Goal: Task Accomplishment & Management: Use online tool/utility

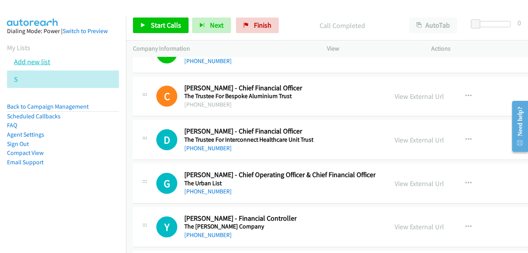
click at [41, 66] on link "Add new list" at bounding box center [32, 61] width 36 height 9
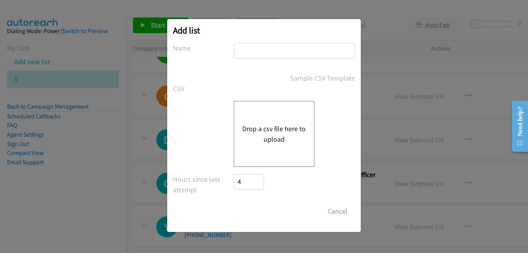
click at [284, 54] on input "text" at bounding box center [294, 51] width 121 height 16
type input "a"
click at [247, 139] on button "Drop a csv file here to upload" at bounding box center [274, 133] width 64 height 21
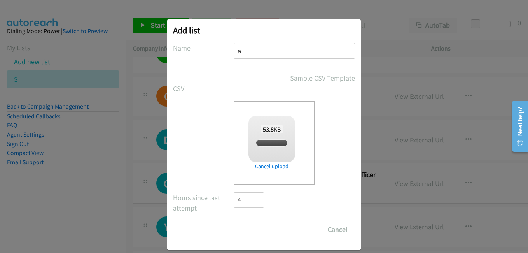
checkbox input "true"
click at [263, 234] on input "Save List" at bounding box center [254, 229] width 41 height 16
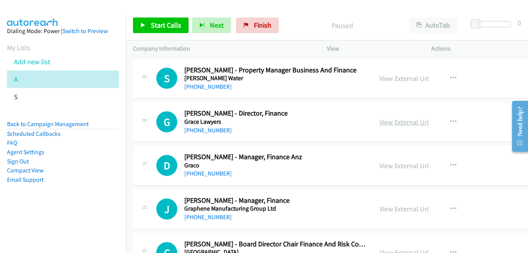
click at [412, 122] on link "View External Url" at bounding box center [403, 121] width 49 height 9
click at [404, 169] on link "View External Url" at bounding box center [403, 165] width 49 height 9
click at [418, 210] on link "View External Url" at bounding box center [403, 208] width 49 height 9
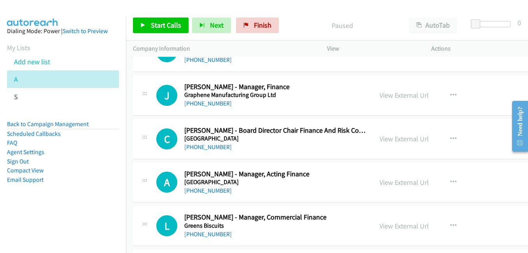
scroll to position [117, 0]
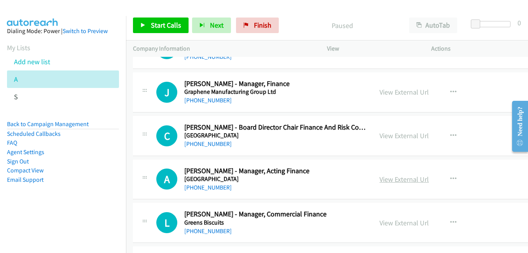
click at [404, 182] on link "View External Url" at bounding box center [403, 178] width 49 height 9
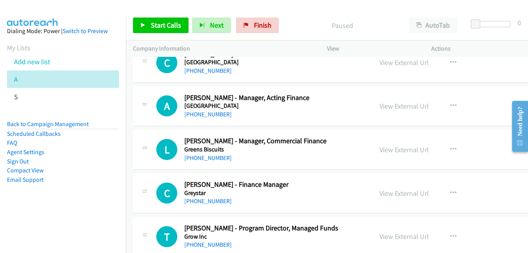
scroll to position [194, 0]
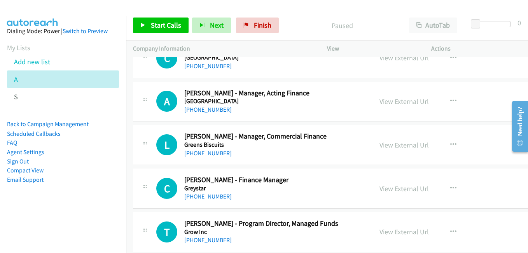
click at [406, 145] on link "View External Url" at bounding box center [403, 144] width 49 height 9
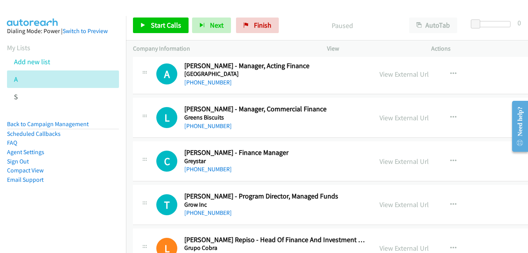
scroll to position [233, 0]
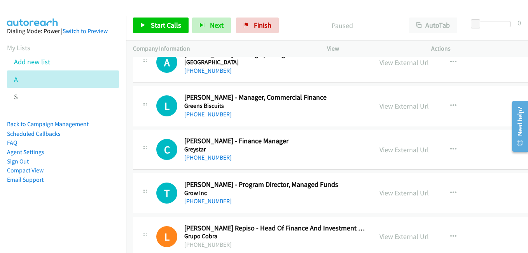
drag, startPoint x: 402, startPoint y: 152, endPoint x: 131, endPoint y: 14, distance: 304.5
click at [402, 147] on link "View External Url" at bounding box center [403, 149] width 49 height 9
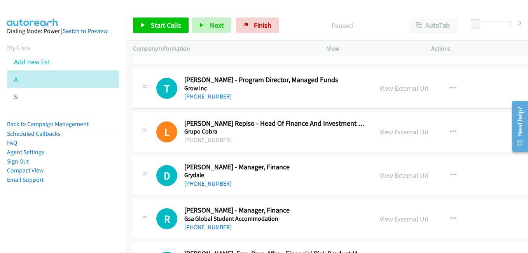
scroll to position [350, 0]
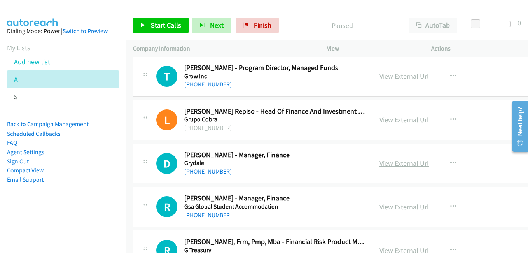
click at [408, 161] on link "View External Url" at bounding box center [403, 163] width 49 height 9
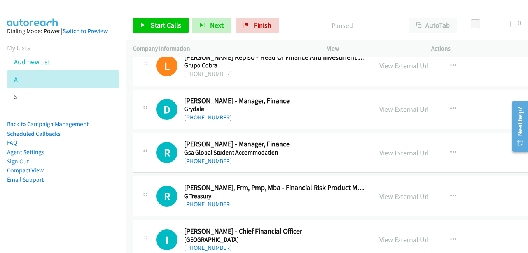
scroll to position [427, 0]
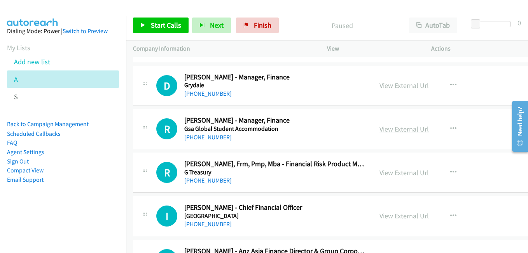
click at [404, 131] on link "View External Url" at bounding box center [403, 128] width 49 height 9
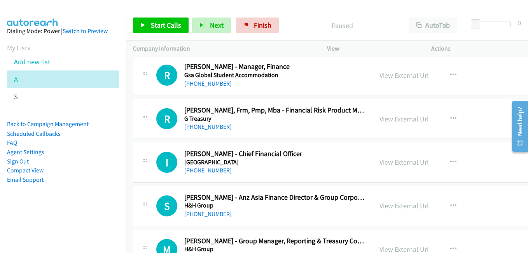
scroll to position [505, 0]
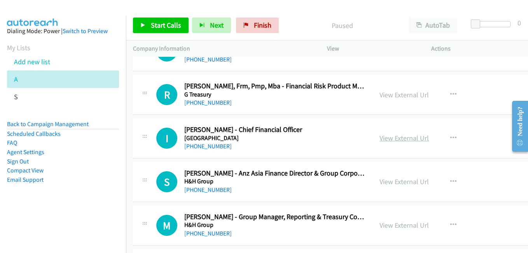
click at [407, 138] on link "View External Url" at bounding box center [403, 137] width 49 height 9
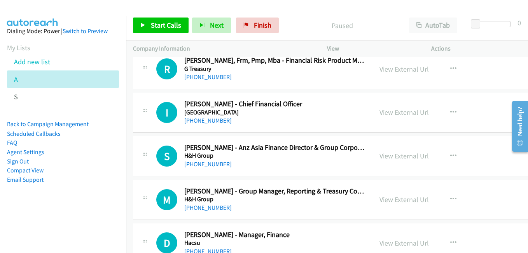
scroll to position [544, 0]
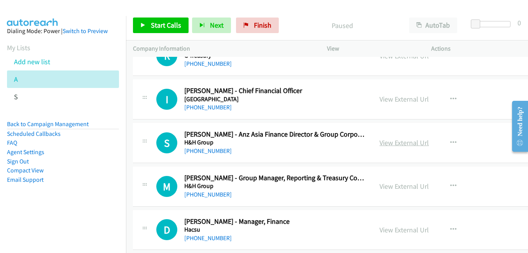
click at [408, 141] on link "View External Url" at bounding box center [403, 142] width 49 height 9
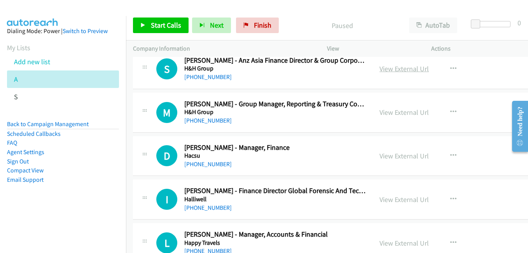
scroll to position [622, 0]
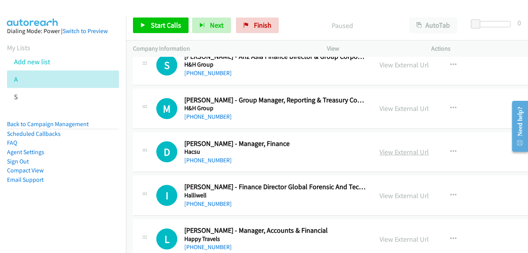
click at [402, 150] on link "View External Url" at bounding box center [403, 151] width 49 height 9
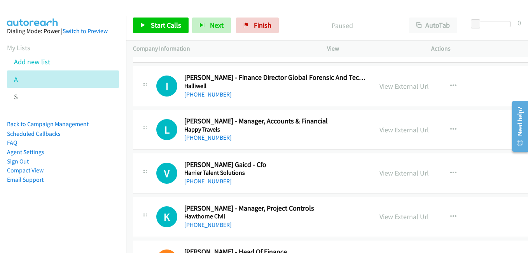
scroll to position [738, 0]
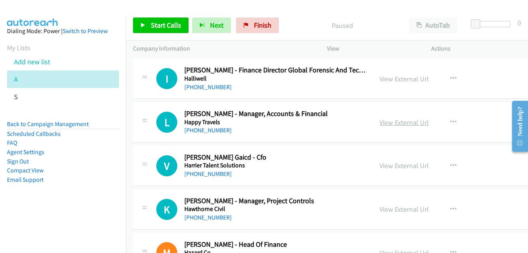
click at [410, 122] on link "View External Url" at bounding box center [403, 122] width 49 height 9
click at [406, 162] on link "View External Url" at bounding box center [403, 165] width 49 height 9
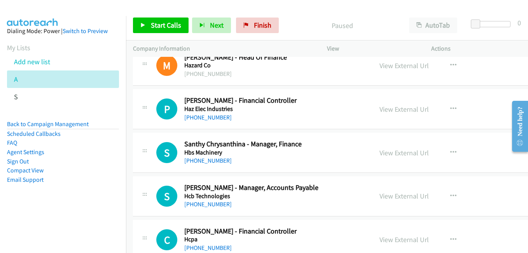
scroll to position [933, 0]
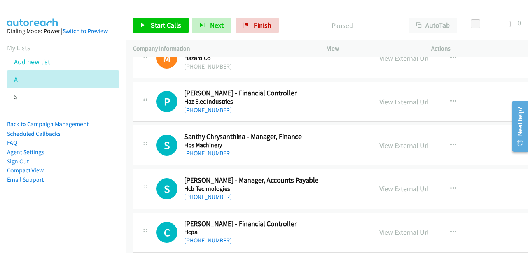
drag, startPoint x: 399, startPoint y: 190, endPoint x: 394, endPoint y: 187, distance: 5.6
click at [399, 190] on link "View External Url" at bounding box center [403, 188] width 49 height 9
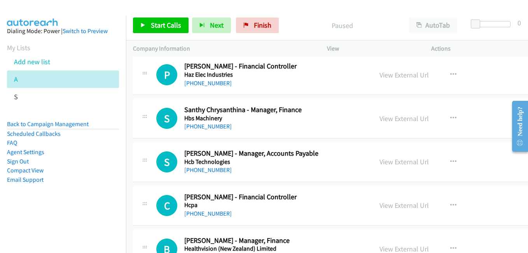
scroll to position [971, 0]
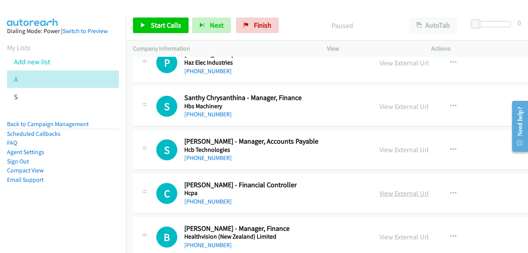
click at [402, 191] on link "View External Url" at bounding box center [403, 192] width 49 height 9
click at [410, 237] on link "View External Url" at bounding box center [403, 236] width 49 height 9
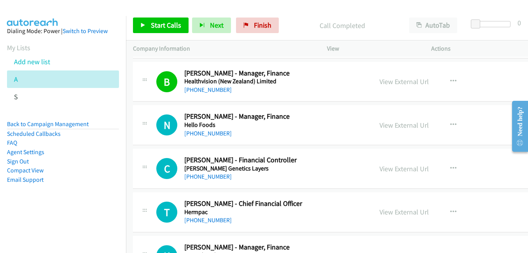
scroll to position [1127, 0]
click at [411, 128] on link "View External Url" at bounding box center [403, 124] width 49 height 9
drag, startPoint x: 396, startPoint y: 172, endPoint x: 389, endPoint y: 171, distance: 6.8
click at [396, 172] on link "View External Url" at bounding box center [403, 168] width 49 height 9
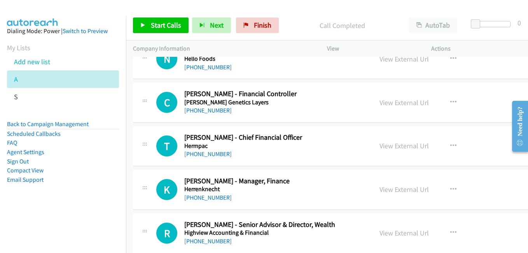
scroll to position [1205, 0]
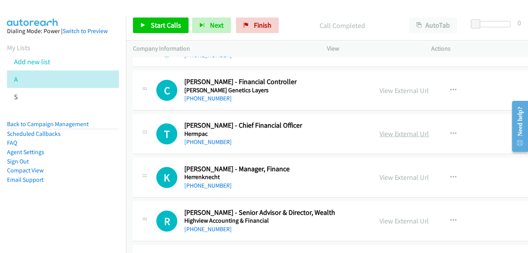
click at [419, 135] on link "View External Url" at bounding box center [403, 133] width 49 height 9
click at [399, 183] on div "View External Url View External Url Schedule/Manage Callback Start Calls Here R…" at bounding box center [435, 177] width 127 height 26
click at [401, 178] on link "View External Url" at bounding box center [403, 177] width 49 height 9
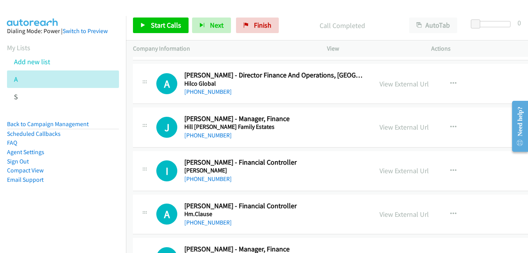
scroll to position [1477, 0]
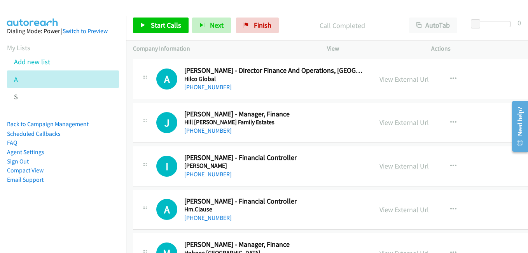
click at [407, 168] on link "View External Url" at bounding box center [403, 165] width 49 height 9
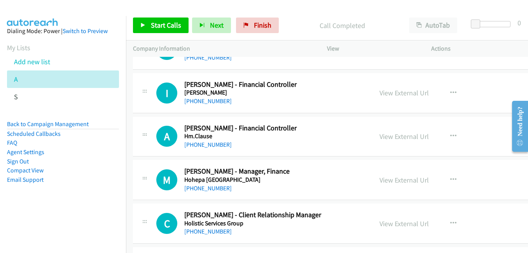
scroll to position [1554, 0]
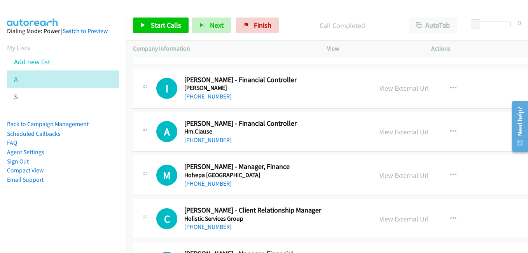
click at [392, 135] on link "View External Url" at bounding box center [403, 131] width 49 height 9
click at [404, 176] on link "View External Url" at bounding box center [403, 175] width 49 height 9
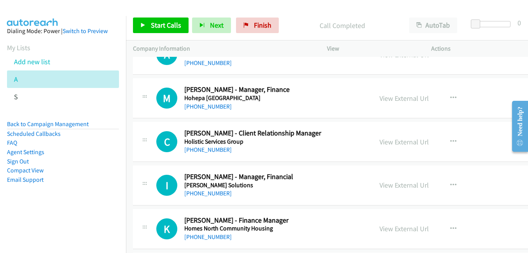
scroll to position [1632, 0]
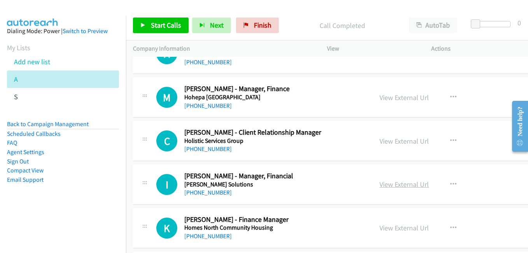
click at [397, 184] on link "View External Url" at bounding box center [403, 184] width 49 height 9
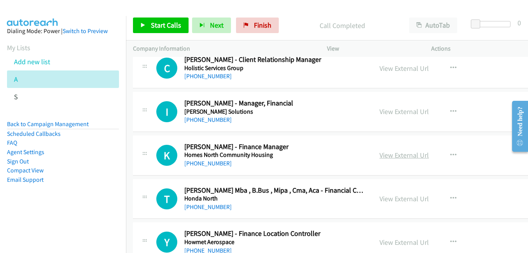
scroll to position [1710, 0]
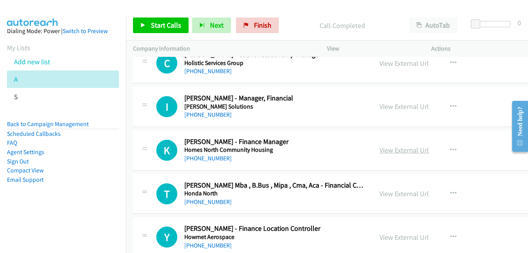
click at [410, 149] on link "View External Url" at bounding box center [403, 149] width 49 height 9
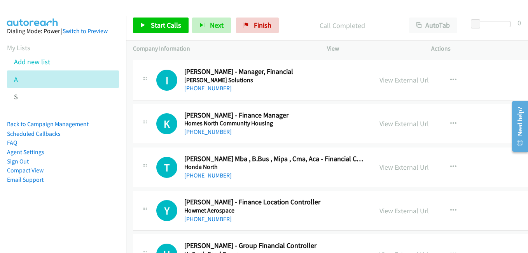
scroll to position [1787, 0]
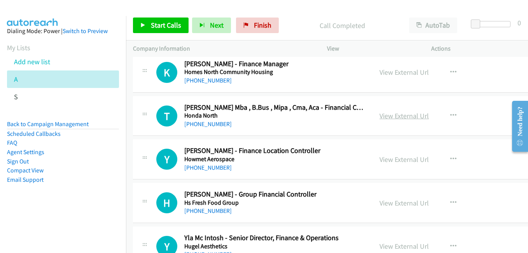
click at [414, 116] on link "View External Url" at bounding box center [403, 115] width 49 height 9
click at [403, 156] on link "View External Url" at bounding box center [403, 159] width 49 height 9
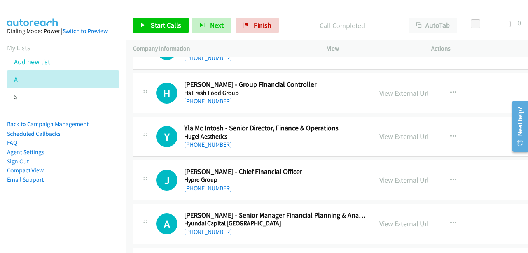
scroll to position [1904, 0]
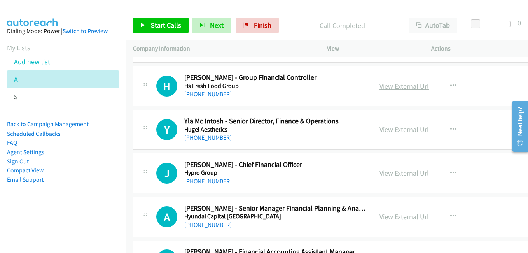
click at [408, 88] on link "View External Url" at bounding box center [403, 86] width 49 height 9
drag, startPoint x: 396, startPoint y: 128, endPoint x: 95, endPoint y: 21, distance: 319.8
click at [400, 132] on link "View External Url" at bounding box center [403, 129] width 49 height 9
click at [411, 169] on link "View External Url" at bounding box center [403, 172] width 49 height 9
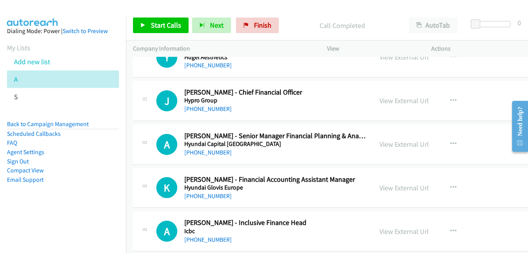
scroll to position [1982, 0]
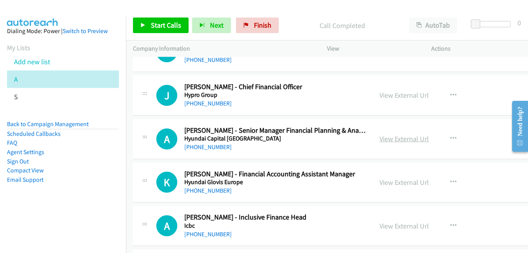
click at [412, 138] on link "View External Url" at bounding box center [403, 138] width 49 height 9
click at [401, 185] on link "View External Url" at bounding box center [403, 182] width 49 height 9
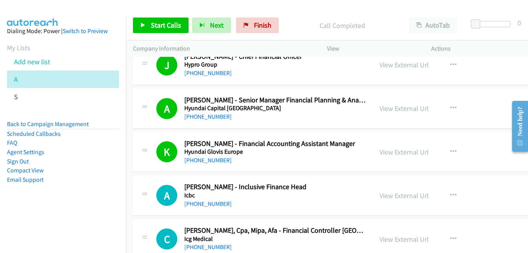
scroll to position [2059, 0]
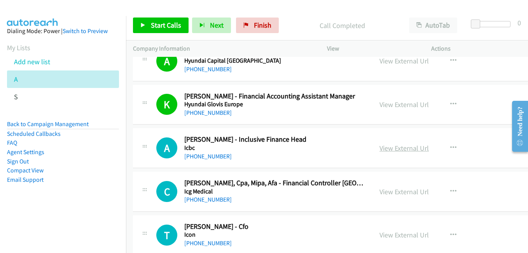
click at [408, 146] on link "View External Url" at bounding box center [403, 147] width 49 height 9
click at [418, 192] on link "View External Url" at bounding box center [403, 191] width 49 height 9
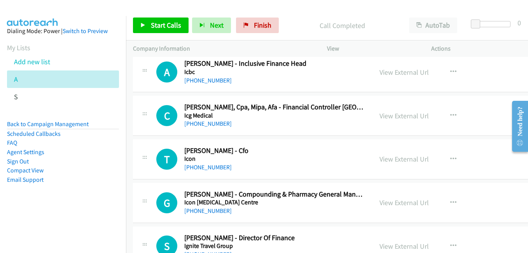
scroll to position [2137, 0]
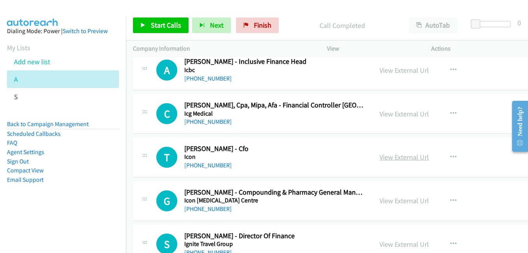
click at [415, 155] on link "View External Url" at bounding box center [403, 156] width 49 height 9
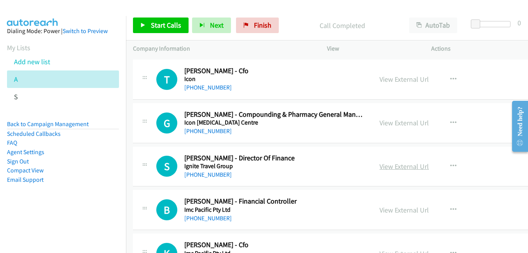
click at [408, 169] on link "View External Url" at bounding box center [403, 166] width 49 height 9
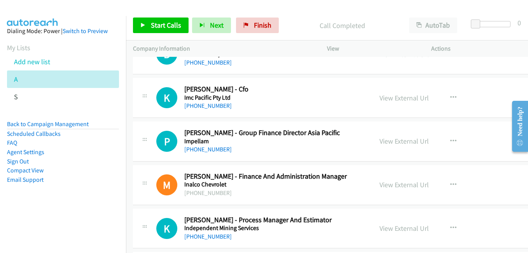
scroll to position [2293, 0]
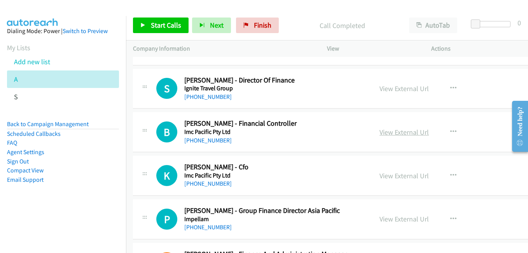
click at [415, 131] on link "View External Url" at bounding box center [403, 131] width 49 height 9
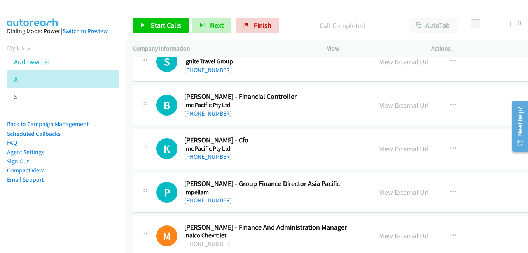
scroll to position [2332, 0]
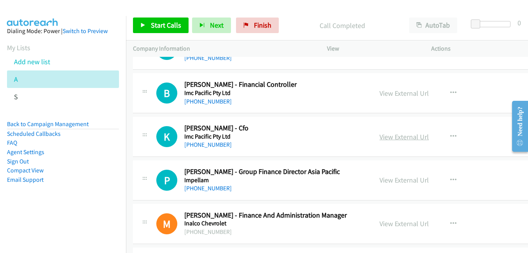
click at [413, 133] on link "View External Url" at bounding box center [403, 136] width 49 height 9
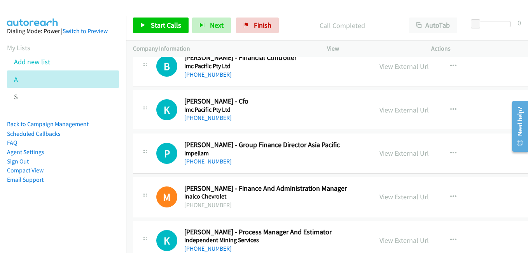
scroll to position [2370, 0]
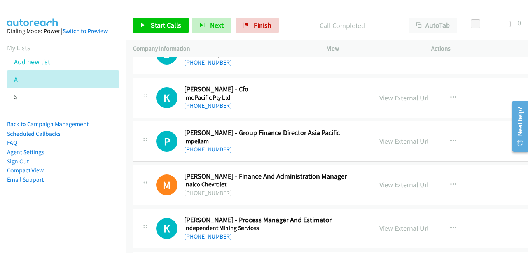
click at [418, 142] on link "View External Url" at bounding box center [403, 140] width 49 height 9
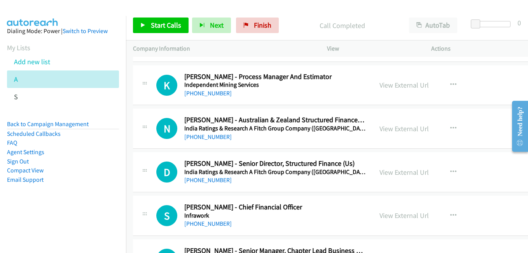
scroll to position [2526, 0]
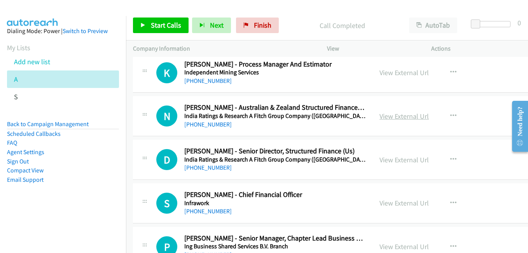
click at [403, 119] on link "View External Url" at bounding box center [403, 116] width 49 height 9
click at [413, 162] on link "View External Url" at bounding box center [403, 159] width 49 height 9
click at [399, 200] on link "View External Url" at bounding box center [403, 202] width 49 height 9
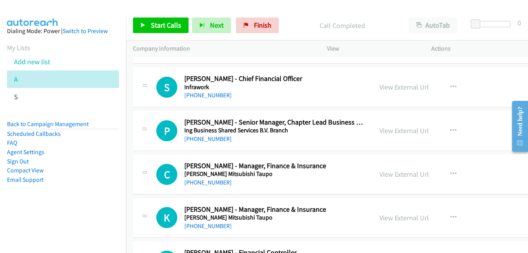
scroll to position [2642, 0]
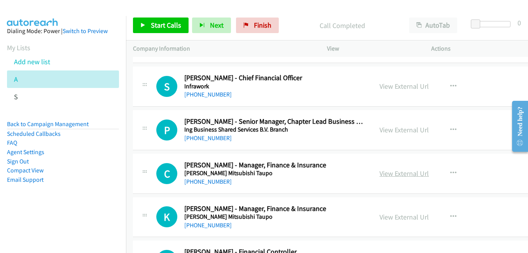
click at [414, 176] on link "View External Url" at bounding box center [403, 173] width 49 height 9
click at [400, 214] on link "View External Url" at bounding box center [403, 216] width 49 height 9
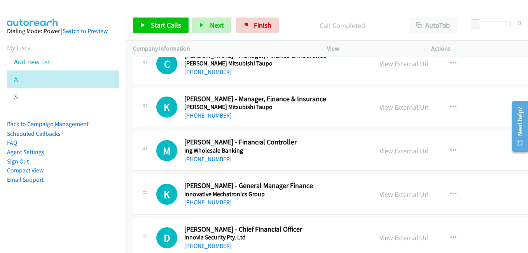
scroll to position [2759, 0]
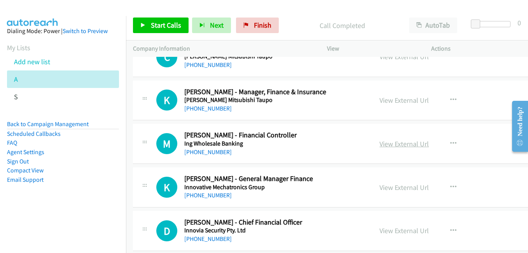
click at [417, 147] on link "View External Url" at bounding box center [403, 143] width 49 height 9
drag, startPoint x: 407, startPoint y: 186, endPoint x: 395, endPoint y: 183, distance: 12.0
click at [407, 186] on link "View External Url" at bounding box center [403, 187] width 49 height 9
click at [410, 232] on link "View External Url" at bounding box center [403, 230] width 49 height 9
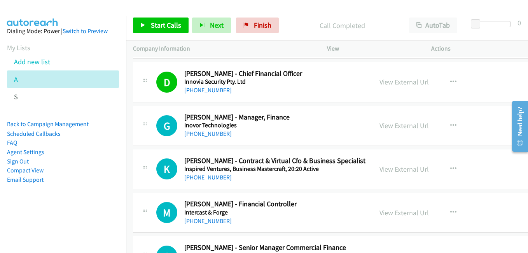
scroll to position [2914, 0]
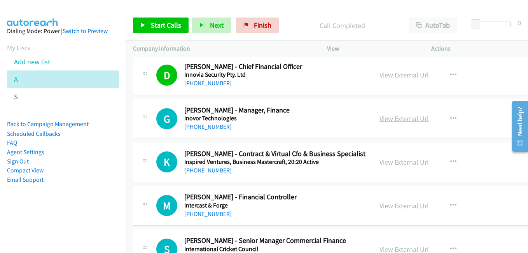
click at [406, 120] on link "View External Url" at bounding box center [403, 118] width 49 height 9
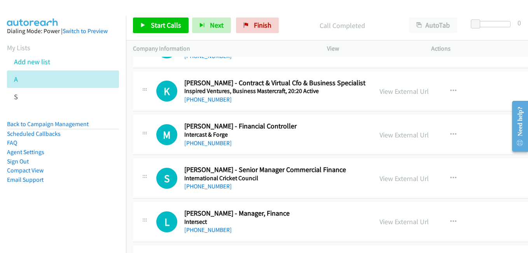
scroll to position [2992, 0]
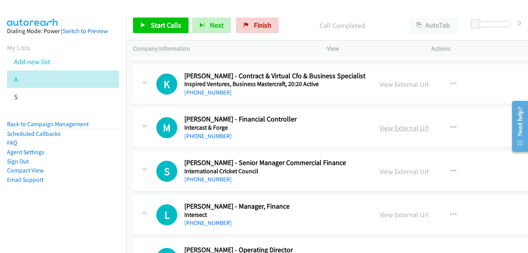
click at [414, 126] on link "View External Url" at bounding box center [403, 127] width 49 height 9
click at [403, 174] on link "View External Url" at bounding box center [403, 171] width 49 height 9
click at [400, 215] on link "View External Url" at bounding box center [403, 214] width 49 height 9
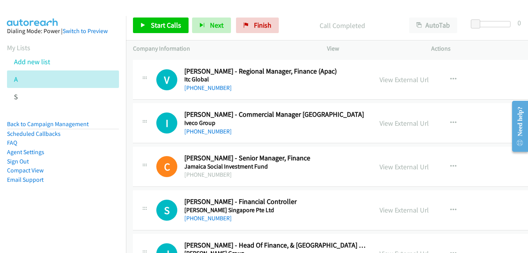
scroll to position [3264, 0]
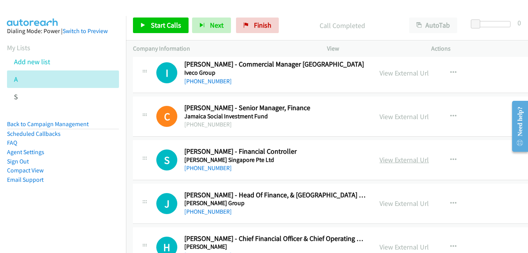
click at [394, 161] on link "View External Url" at bounding box center [403, 159] width 49 height 9
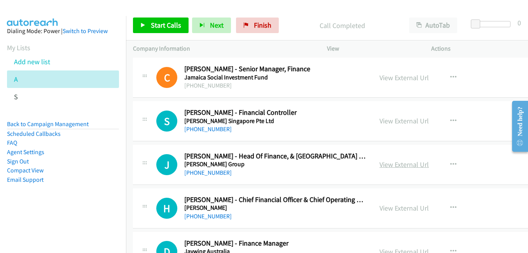
click at [410, 164] on link "View External Url" at bounding box center [403, 164] width 49 height 9
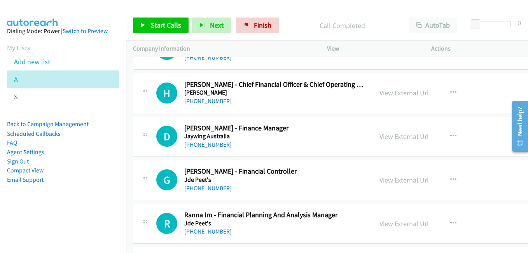
scroll to position [3420, 0]
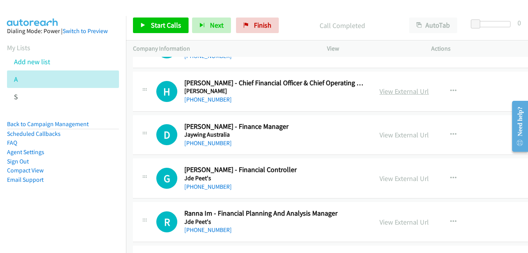
click at [407, 92] on link "View External Url" at bounding box center [403, 91] width 49 height 9
click at [406, 134] on link "View External Url" at bounding box center [403, 134] width 49 height 9
click at [398, 180] on link "View External Url" at bounding box center [403, 178] width 49 height 9
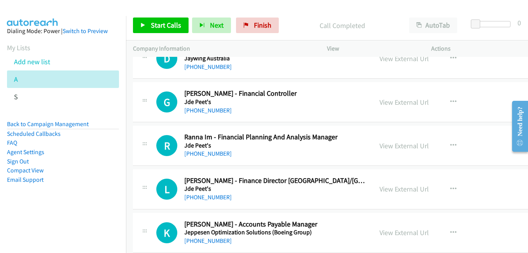
scroll to position [3497, 0]
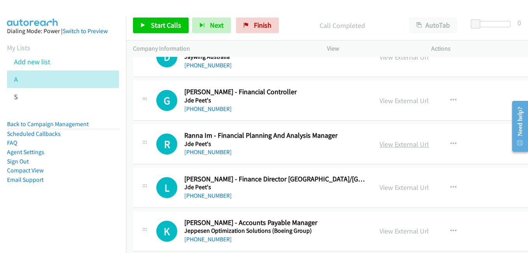
click at [403, 147] on link "View External Url" at bounding box center [403, 144] width 49 height 9
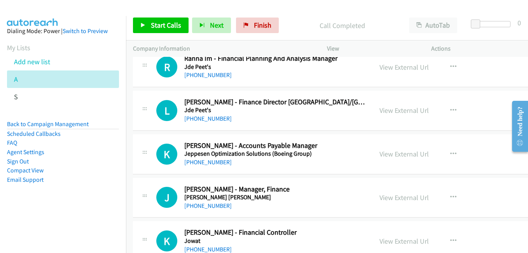
scroll to position [3575, 0]
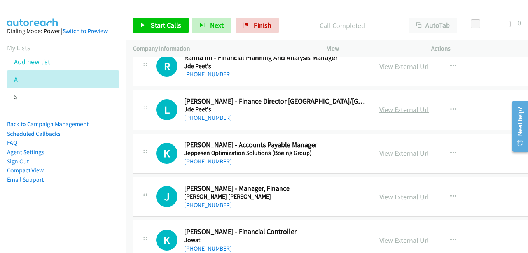
click at [416, 111] on link "View External Url" at bounding box center [403, 109] width 49 height 9
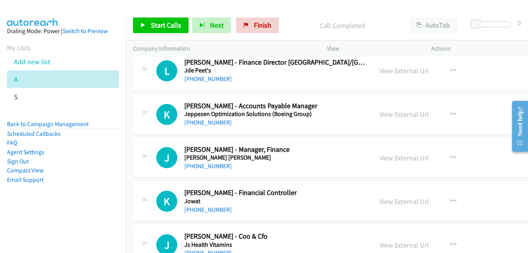
scroll to position [3653, 0]
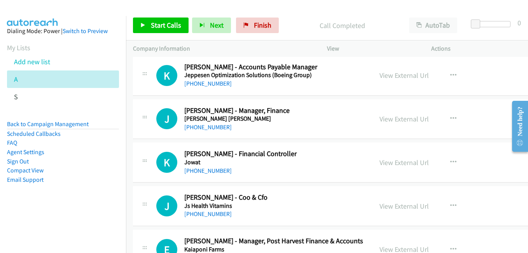
drag, startPoint x: 401, startPoint y: 160, endPoint x: 482, endPoint y: 171, distance: 81.9
click at [401, 160] on link "View External Url" at bounding box center [403, 162] width 49 height 9
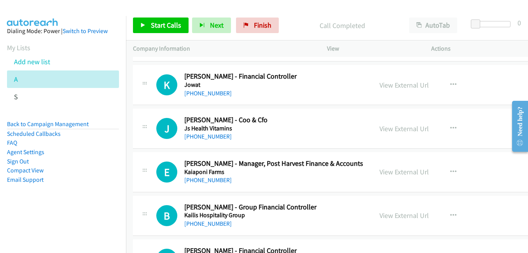
scroll to position [3730, 0]
click at [405, 129] on link "View External Url" at bounding box center [403, 128] width 49 height 9
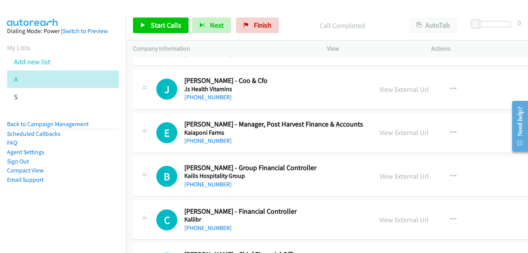
scroll to position [3808, 0]
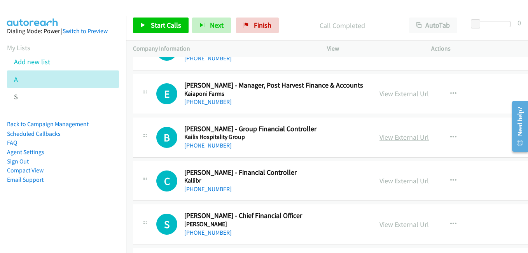
click at [407, 136] on link "View External Url" at bounding box center [403, 137] width 49 height 9
click at [398, 183] on link "View External Url" at bounding box center [403, 180] width 49 height 9
click at [397, 227] on link "View External Url" at bounding box center [403, 224] width 49 height 9
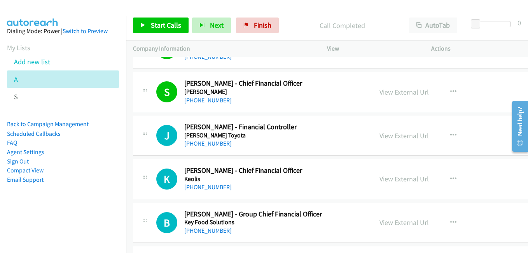
scroll to position [3964, 0]
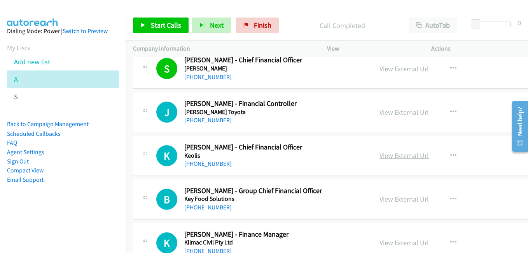
click at [404, 156] on link "View External Url" at bounding box center [403, 155] width 49 height 9
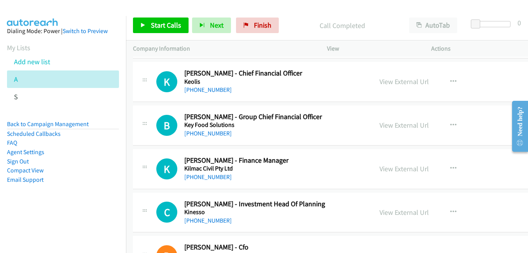
scroll to position [4041, 0]
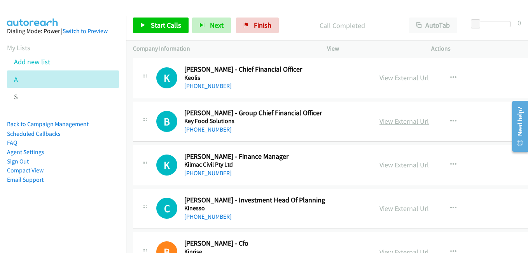
click at [404, 124] on link "View External Url" at bounding box center [403, 121] width 49 height 9
drag, startPoint x: 387, startPoint y: 160, endPoint x: 376, endPoint y: 158, distance: 11.1
click at [387, 160] on link "View External Url" at bounding box center [403, 164] width 49 height 9
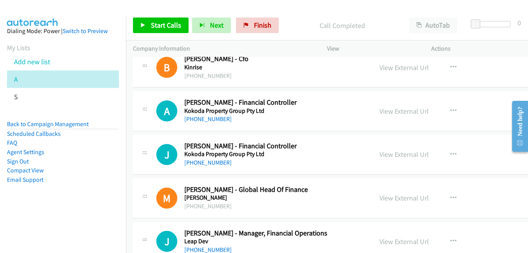
scroll to position [4236, 0]
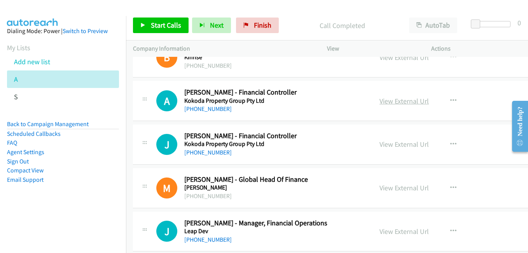
click at [413, 102] on link "View External Url" at bounding box center [403, 100] width 49 height 9
drag, startPoint x: 389, startPoint y: 148, endPoint x: 408, endPoint y: 149, distance: 19.1
click at [389, 148] on link "View External Url" at bounding box center [403, 144] width 49 height 9
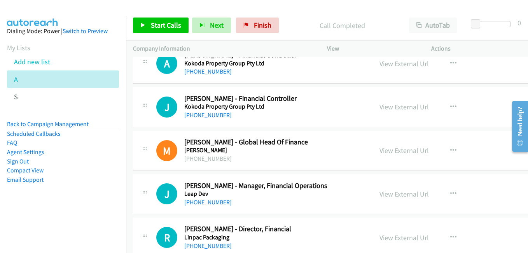
scroll to position [4313, 0]
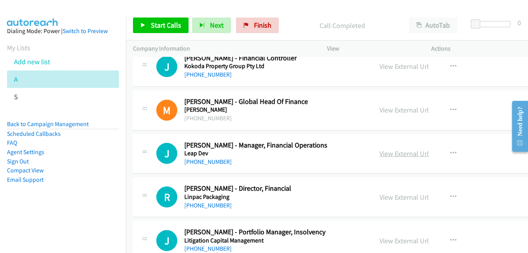
click at [385, 150] on link "View External Url" at bounding box center [403, 153] width 49 height 9
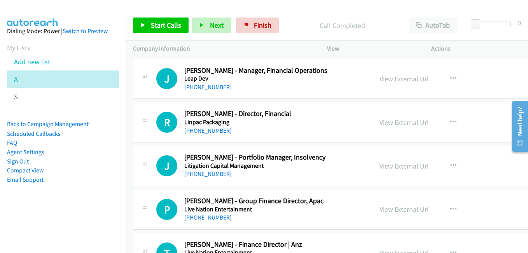
scroll to position [4391, 0]
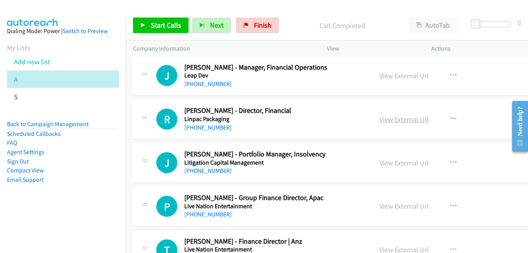
click at [398, 116] on link "View External Url" at bounding box center [403, 119] width 49 height 9
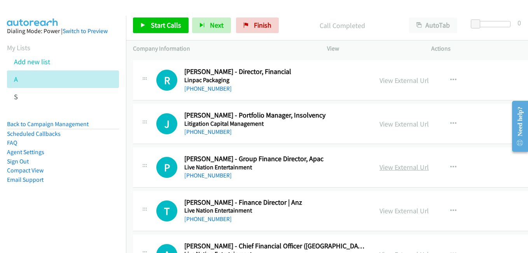
click at [411, 170] on link "View External Url" at bounding box center [403, 166] width 49 height 9
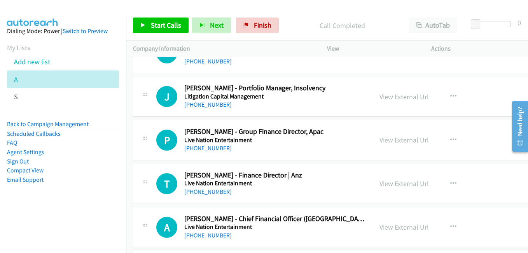
scroll to position [4508, 0]
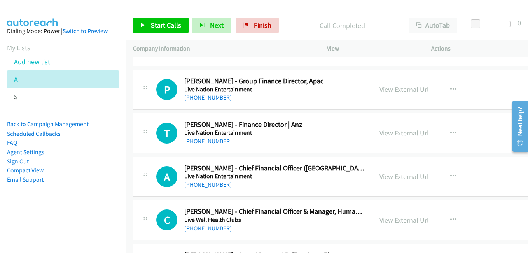
drag, startPoint x: 398, startPoint y: 135, endPoint x: 402, endPoint y: 134, distance: 4.2
click at [398, 135] on link "View External Url" at bounding box center [403, 132] width 49 height 9
click at [405, 176] on link "View External Url" at bounding box center [403, 176] width 49 height 9
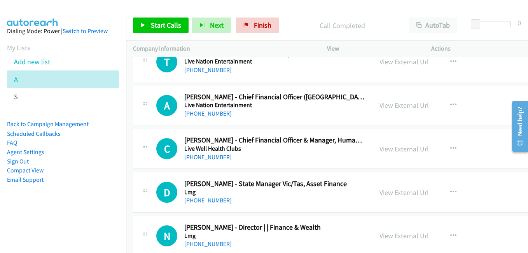
scroll to position [4585, 0]
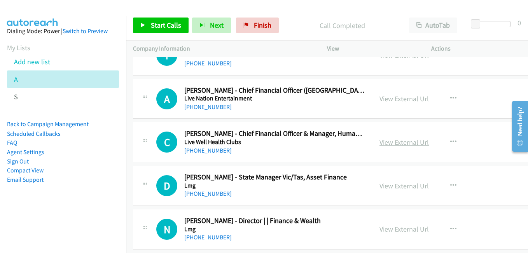
click at [399, 144] on link "View External Url" at bounding box center [403, 142] width 49 height 9
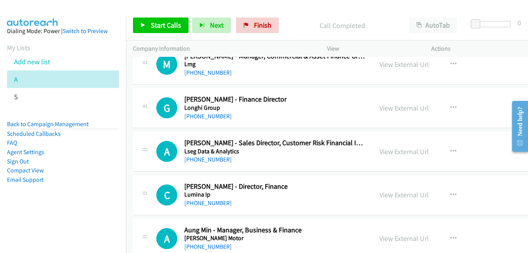
scroll to position [4896, 0]
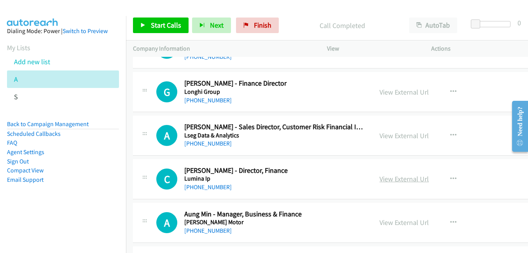
click at [398, 178] on link "View External Url" at bounding box center [403, 178] width 49 height 9
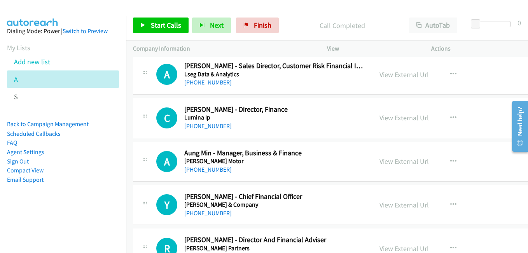
scroll to position [4974, 0]
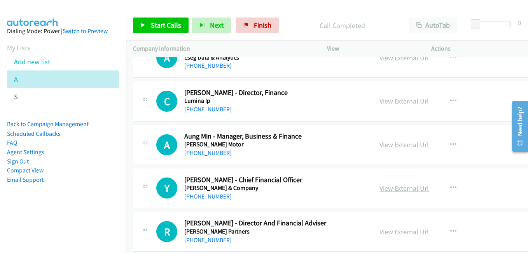
click at [410, 190] on link "View External Url" at bounding box center [403, 187] width 49 height 9
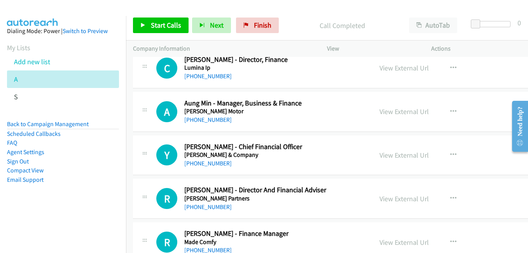
scroll to position [5052, 0]
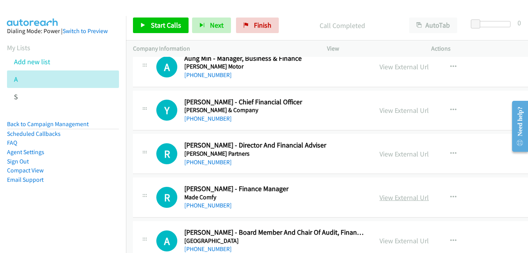
click at [401, 199] on link "View External Url" at bounding box center [403, 197] width 49 height 9
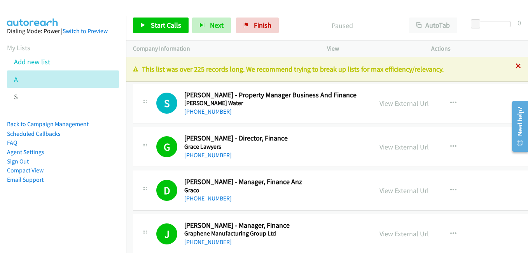
click at [515, 65] on icon at bounding box center [517, 66] width 5 height 5
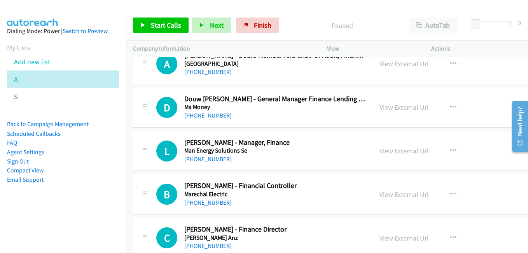
scroll to position [5246, 0]
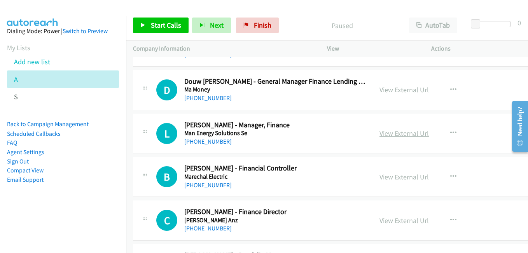
click at [403, 134] on link "View External Url" at bounding box center [403, 133] width 49 height 9
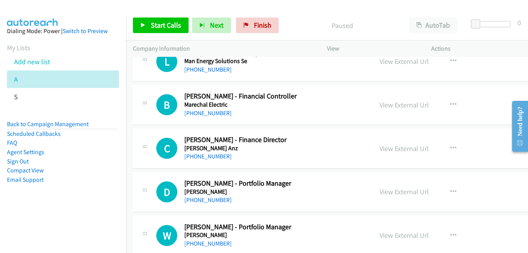
scroll to position [5324, 0]
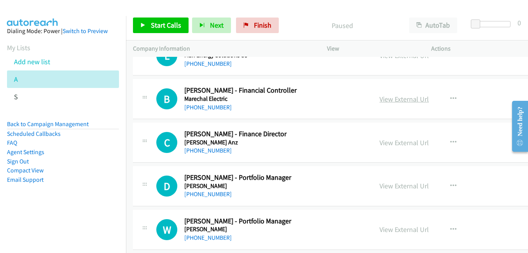
click at [406, 100] on link "View External Url" at bounding box center [403, 98] width 49 height 9
click at [408, 142] on link "View External Url" at bounding box center [403, 142] width 49 height 9
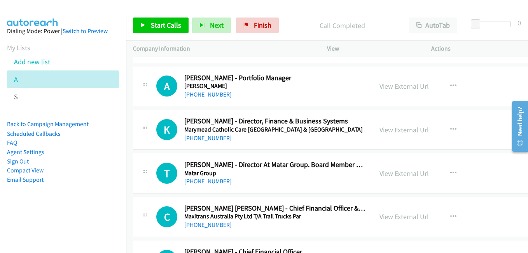
scroll to position [5557, 0]
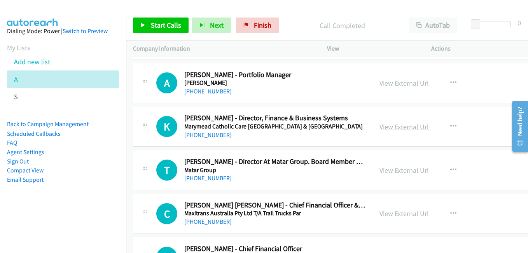
click at [404, 129] on link "View External Url" at bounding box center [403, 126] width 49 height 9
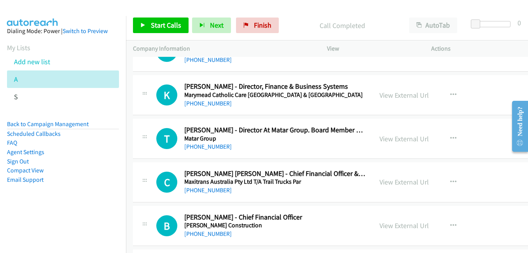
scroll to position [5596, 0]
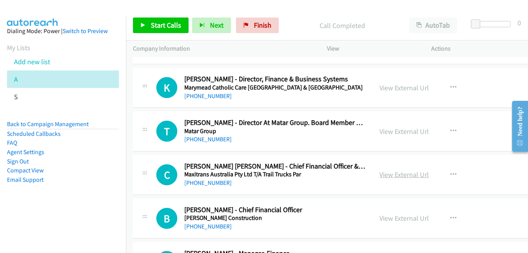
click at [403, 178] on link "View External Url" at bounding box center [403, 174] width 49 height 9
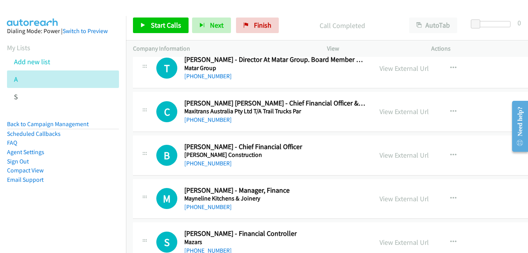
scroll to position [5673, 0]
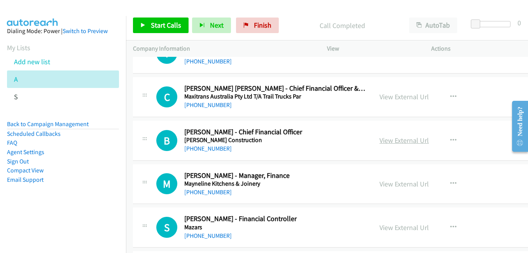
click at [406, 140] on link "View External Url" at bounding box center [403, 140] width 49 height 9
drag, startPoint x: 390, startPoint y: 180, endPoint x: 158, endPoint y: 59, distance: 261.6
click at [390, 180] on link "View External Url" at bounding box center [403, 183] width 49 height 9
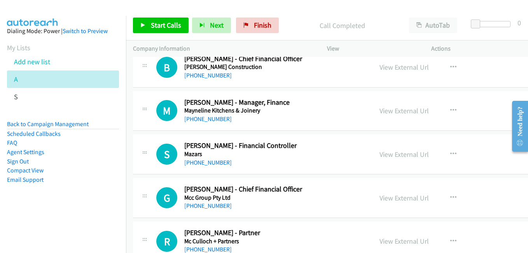
scroll to position [5751, 0]
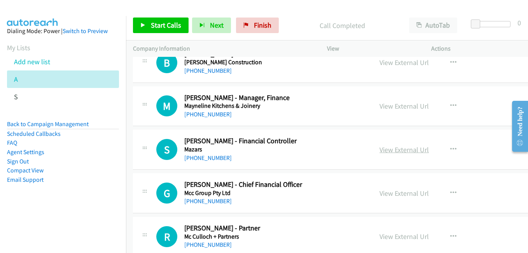
click at [396, 147] on link "View External Url" at bounding box center [403, 149] width 49 height 9
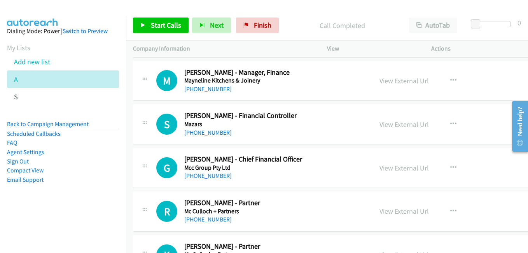
scroll to position [5790, 0]
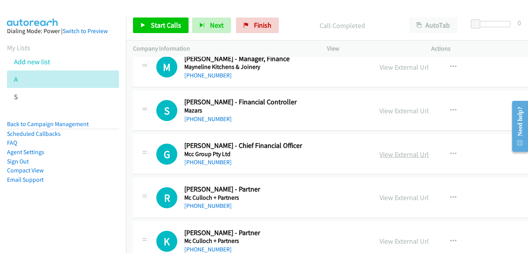
click at [400, 157] on link "View External Url" at bounding box center [403, 154] width 49 height 9
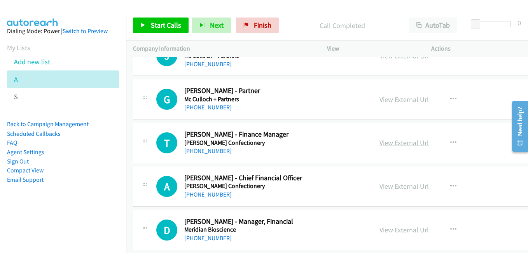
scroll to position [6101, 0]
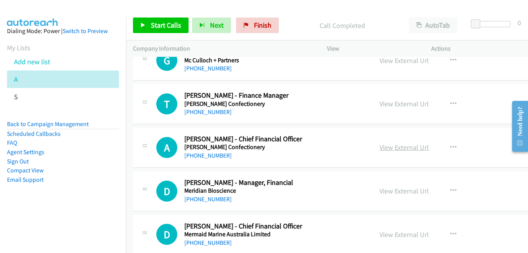
click at [408, 145] on link "View External Url" at bounding box center [403, 147] width 49 height 9
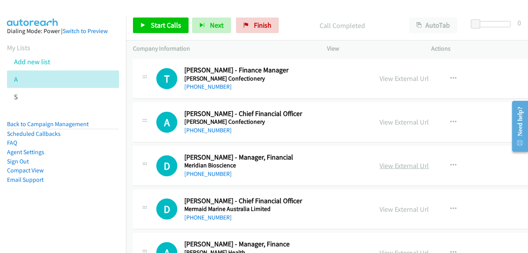
scroll to position [6140, 0]
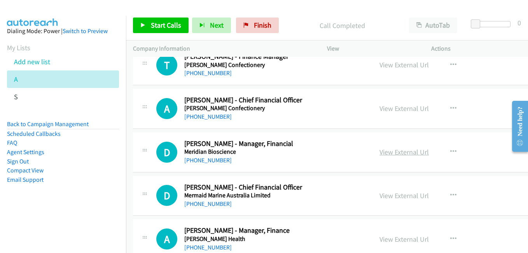
click at [403, 153] on link "View External Url" at bounding box center [403, 151] width 49 height 9
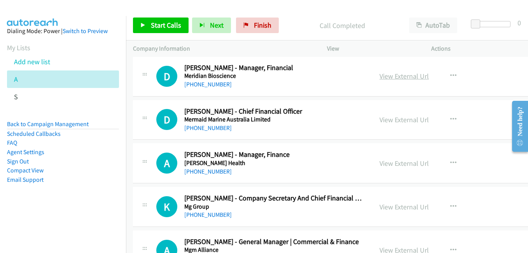
scroll to position [6217, 0]
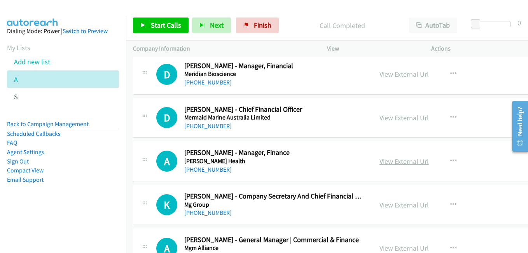
click at [397, 157] on link "View External Url" at bounding box center [403, 161] width 49 height 9
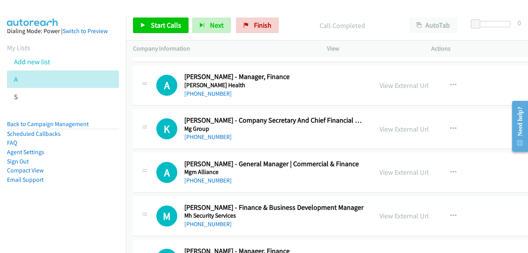
scroll to position [6295, 0]
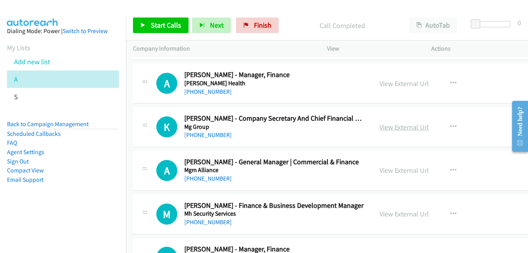
click at [412, 125] on link "View External Url" at bounding box center [403, 126] width 49 height 9
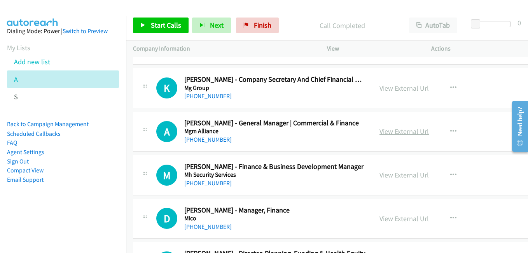
click at [411, 132] on link "View External Url" at bounding box center [403, 131] width 49 height 9
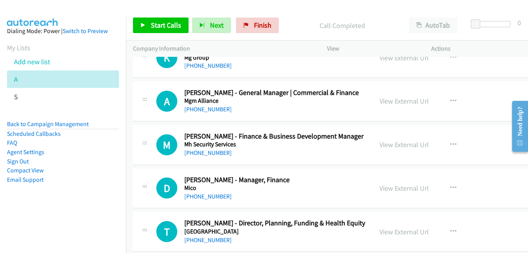
scroll to position [6373, 0]
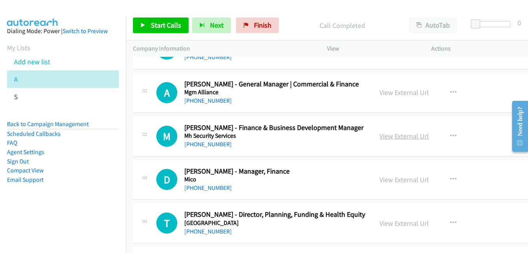
click at [405, 133] on link "View External Url" at bounding box center [403, 135] width 49 height 9
click at [412, 179] on link "View External Url" at bounding box center [403, 179] width 49 height 9
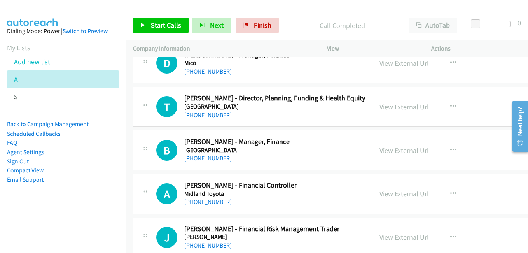
scroll to position [6489, 0]
click at [411, 150] on link "View External Url" at bounding box center [403, 149] width 49 height 9
click at [396, 193] on link "View External Url" at bounding box center [403, 192] width 49 height 9
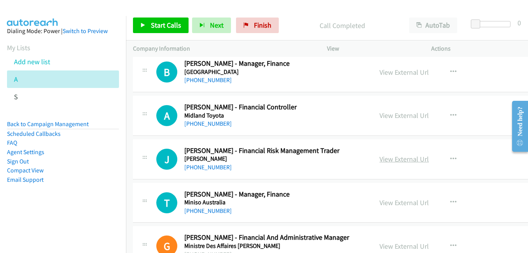
scroll to position [6606, 0]
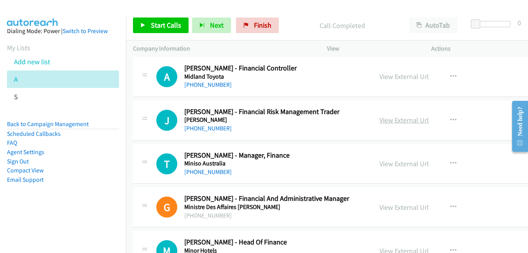
click at [399, 124] on link "View External Url" at bounding box center [403, 119] width 49 height 9
click at [405, 166] on link "View External Url" at bounding box center [403, 163] width 49 height 9
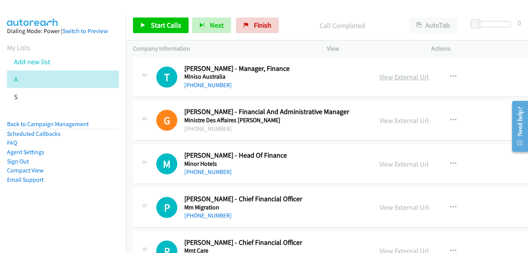
scroll to position [6723, 0]
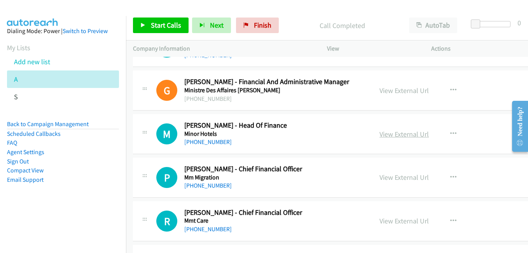
drag, startPoint x: 406, startPoint y: 127, endPoint x: 407, endPoint y: 131, distance: 4.0
click at [406, 127] on div "View External Url View External Url Schedule/Manage Callback Start Calls Here R…" at bounding box center [435, 134] width 127 height 26
click at [407, 133] on link "View External Url" at bounding box center [403, 133] width 49 height 9
click at [414, 176] on link "View External Url" at bounding box center [403, 177] width 49 height 9
click at [399, 225] on link "View External Url" at bounding box center [403, 220] width 49 height 9
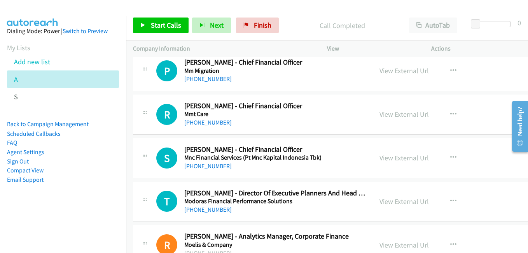
scroll to position [6878, 0]
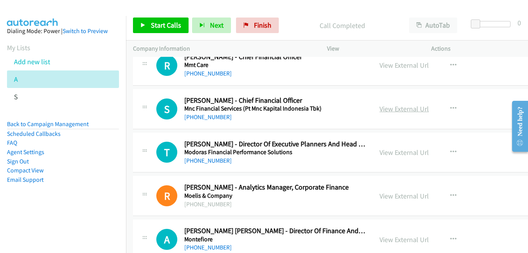
click at [396, 111] on link "View External Url" at bounding box center [403, 108] width 49 height 9
click at [416, 154] on link "View External Url" at bounding box center [403, 152] width 49 height 9
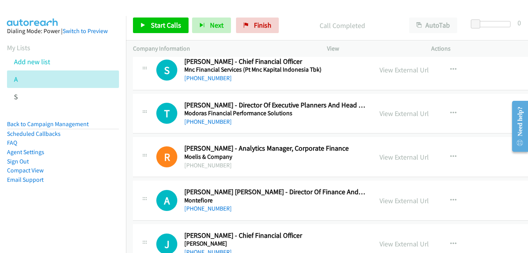
scroll to position [6956, 0]
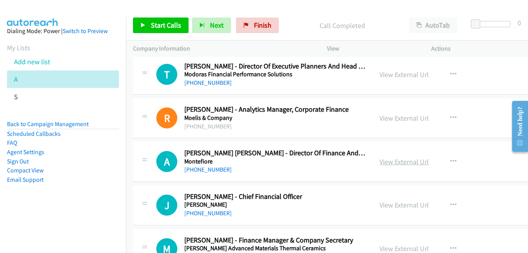
click at [401, 160] on link "View External Url" at bounding box center [403, 161] width 49 height 9
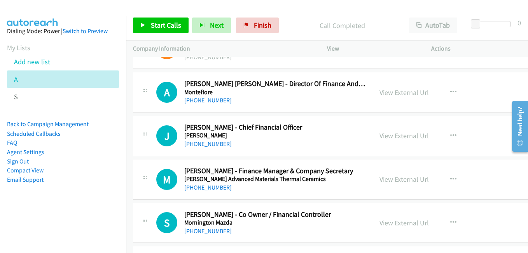
scroll to position [7033, 0]
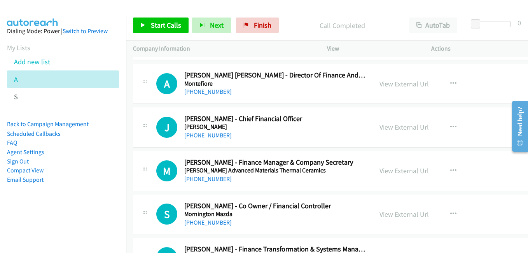
drag, startPoint x: 401, startPoint y: 212, endPoint x: 396, endPoint y: 206, distance: 7.5
click at [401, 212] on link "View External Url" at bounding box center [403, 213] width 49 height 9
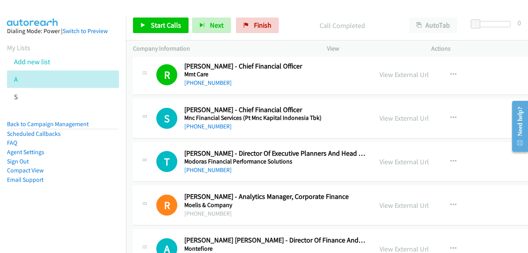
scroll to position [6878, 0]
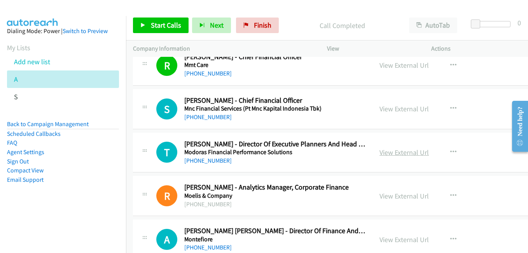
click at [399, 151] on link "View External Url" at bounding box center [403, 152] width 49 height 9
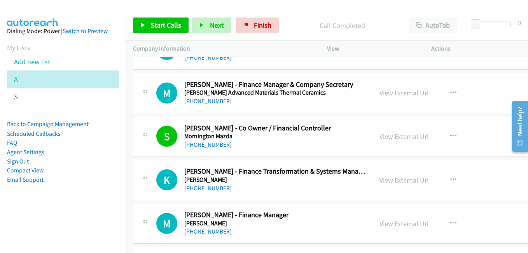
scroll to position [7150, 0]
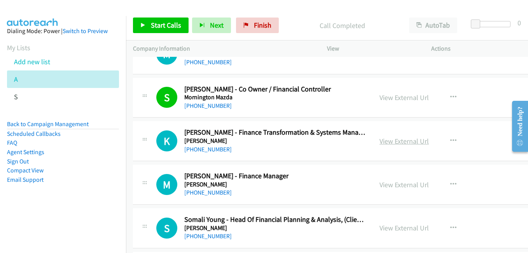
click at [411, 140] on link "View External Url" at bounding box center [403, 140] width 49 height 9
click at [399, 185] on link "View External Url" at bounding box center [403, 184] width 49 height 9
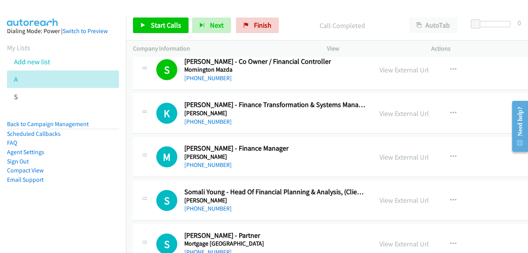
scroll to position [7228, 0]
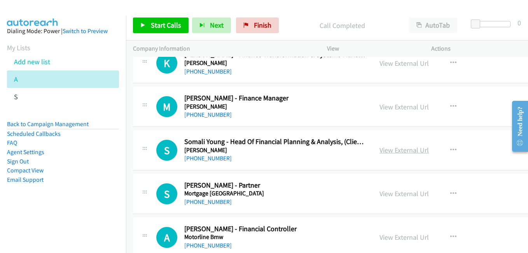
click at [413, 151] on link "View External Url" at bounding box center [403, 149] width 49 height 9
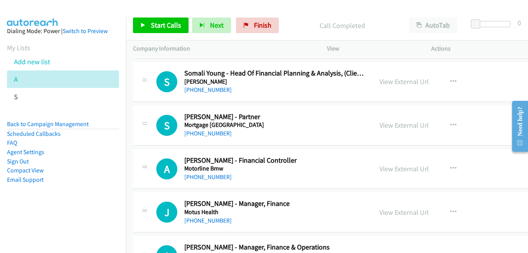
scroll to position [7305, 0]
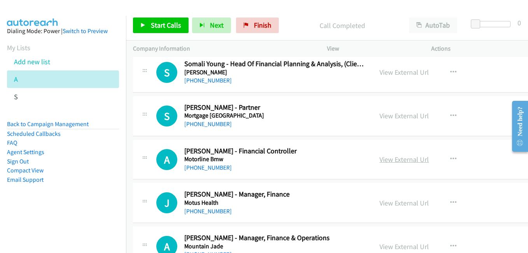
click at [413, 160] on link "View External Url" at bounding box center [403, 159] width 49 height 9
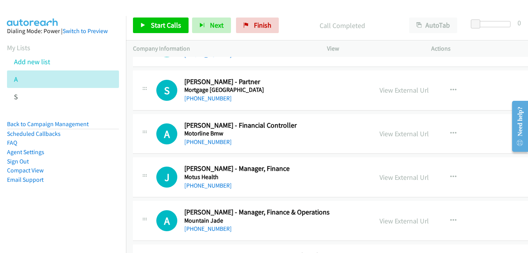
scroll to position [7344, 0]
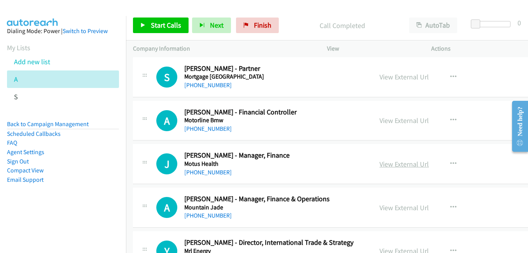
click at [411, 160] on link "View External Url" at bounding box center [403, 163] width 49 height 9
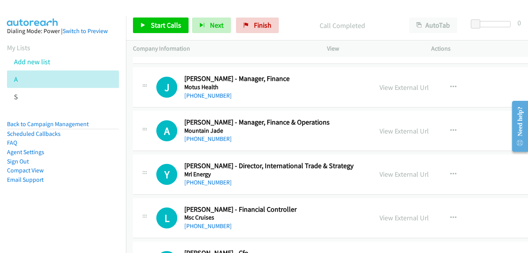
scroll to position [7422, 0]
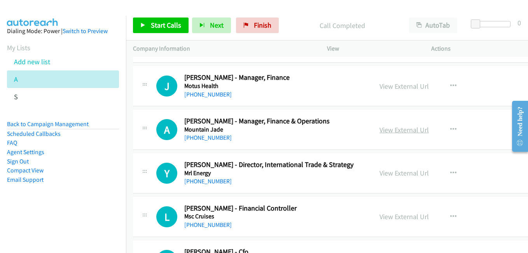
click at [387, 127] on link "View External Url" at bounding box center [403, 129] width 49 height 9
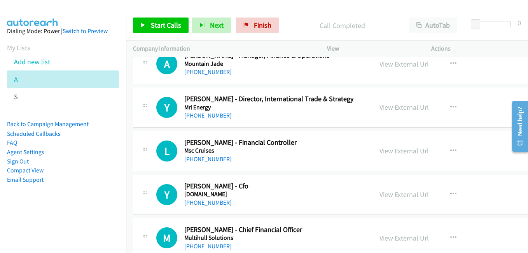
scroll to position [7500, 0]
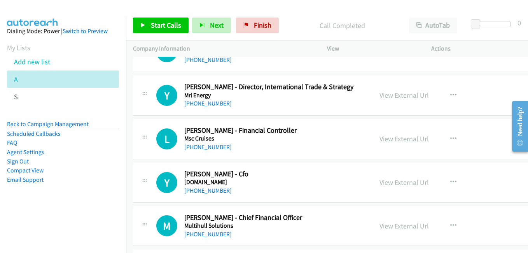
click at [416, 142] on link "View External Url" at bounding box center [403, 138] width 49 height 9
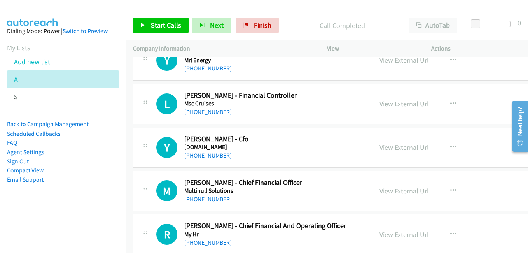
scroll to position [7539, 0]
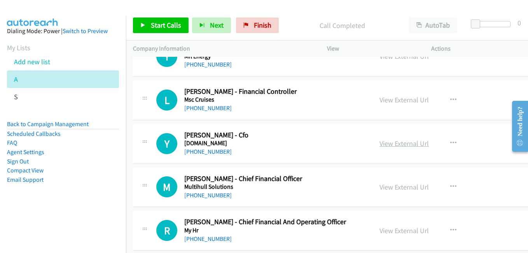
click at [392, 143] on link "View External Url" at bounding box center [403, 143] width 49 height 9
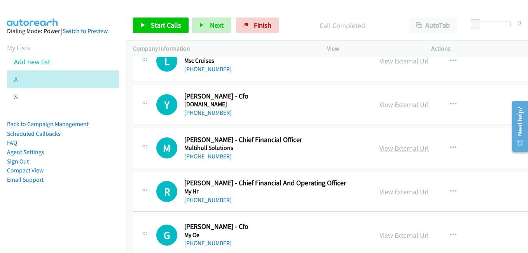
click at [417, 148] on link "View External Url" at bounding box center [403, 147] width 49 height 9
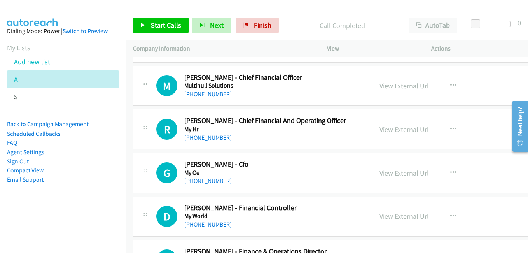
scroll to position [7655, 0]
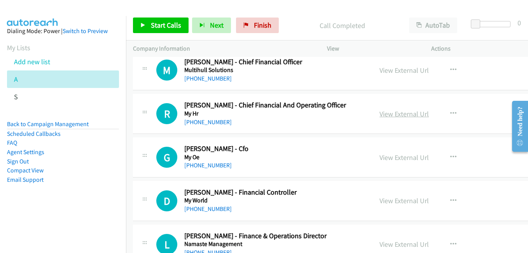
click at [405, 112] on link "View External Url" at bounding box center [403, 113] width 49 height 9
click at [402, 156] on link "View External Url" at bounding box center [403, 157] width 49 height 9
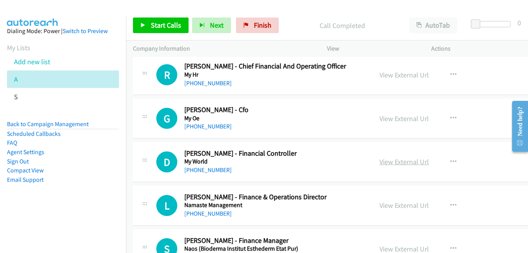
click at [403, 160] on link "View External Url" at bounding box center [403, 161] width 49 height 9
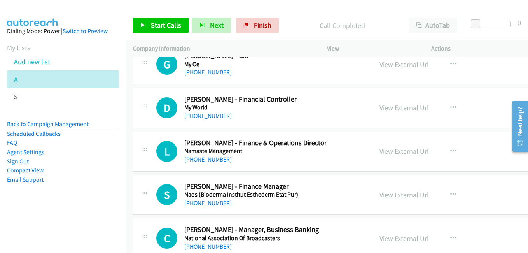
scroll to position [7772, 0]
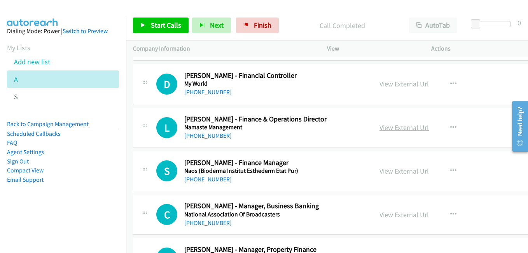
click at [411, 129] on link "View External Url" at bounding box center [403, 127] width 49 height 9
click at [407, 174] on link "View External Url" at bounding box center [403, 170] width 49 height 9
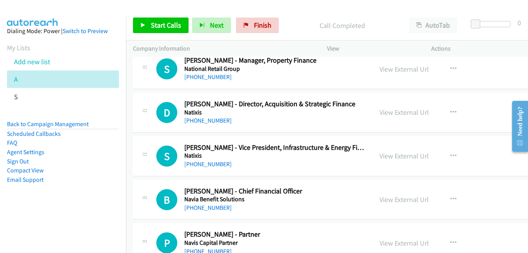
scroll to position [7966, 0]
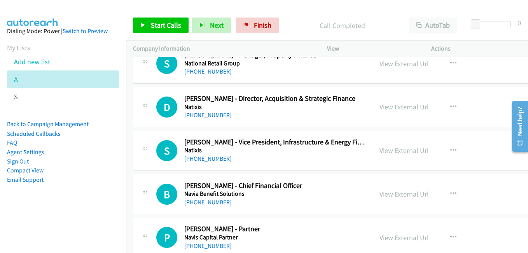
click at [396, 105] on link "View External Url" at bounding box center [403, 106] width 49 height 9
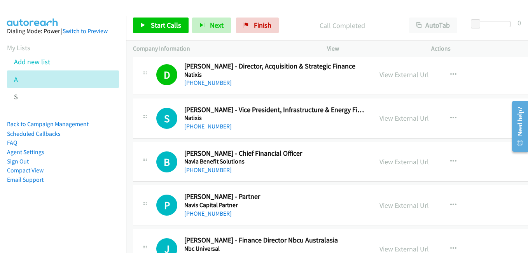
scroll to position [8005, 0]
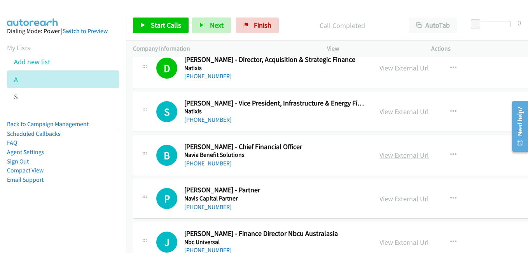
click at [410, 153] on link "View External Url" at bounding box center [403, 154] width 49 height 9
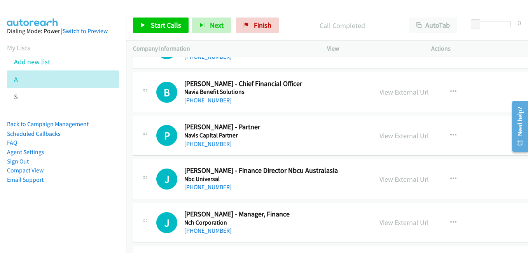
scroll to position [8083, 0]
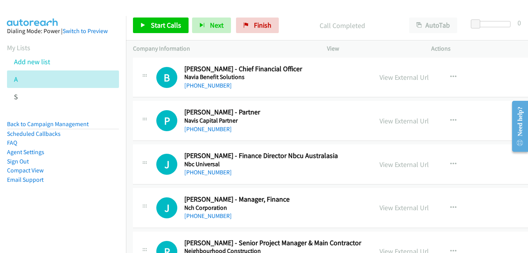
drag, startPoint x: 408, startPoint y: 163, endPoint x: 82, endPoint y: 0, distance: 364.8
click at [403, 165] on link "View External Url" at bounding box center [403, 164] width 49 height 9
click at [399, 206] on link "View External Url" at bounding box center [403, 207] width 49 height 9
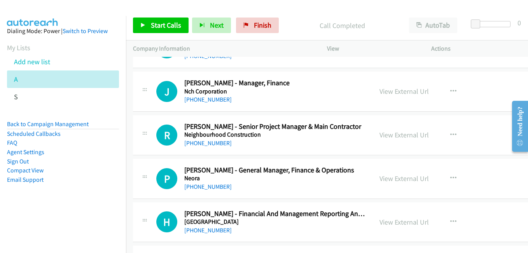
scroll to position [8199, 0]
click at [402, 179] on link "View External Url" at bounding box center [403, 177] width 49 height 9
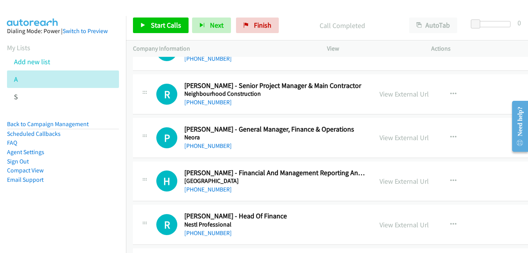
scroll to position [8277, 0]
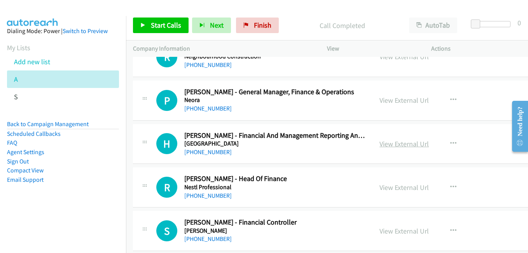
click at [403, 146] on link "View External Url" at bounding box center [403, 143] width 49 height 9
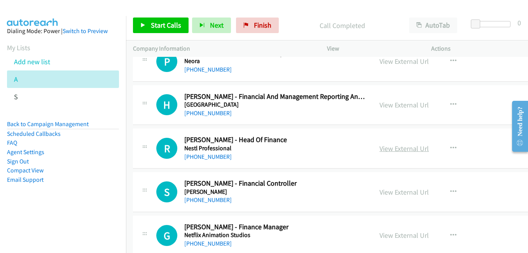
click at [404, 147] on link "View External Url" at bounding box center [403, 148] width 49 height 9
click at [400, 190] on link "View External Url" at bounding box center [403, 191] width 49 height 9
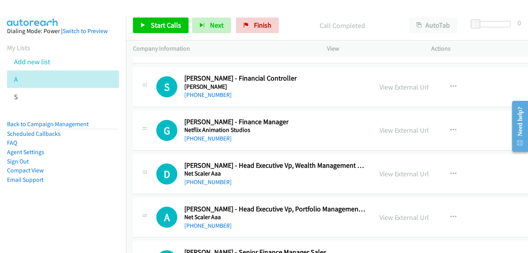
scroll to position [8432, 0]
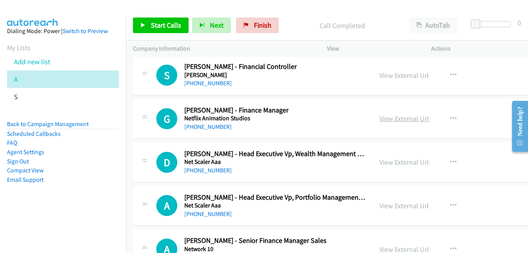
click at [404, 120] on link "View External Url" at bounding box center [403, 118] width 49 height 9
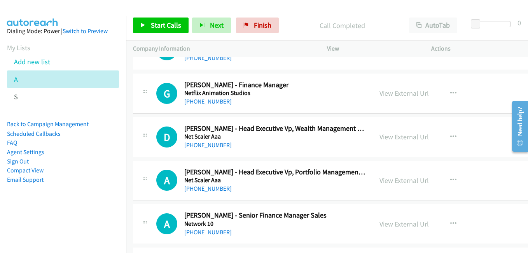
scroll to position [8471, 0]
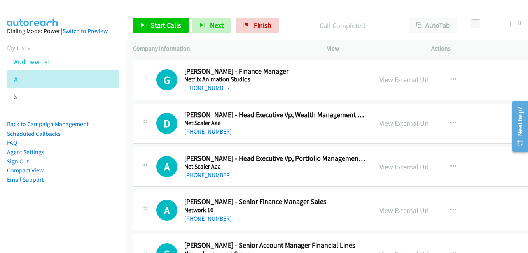
click at [408, 126] on link "View External Url" at bounding box center [403, 123] width 49 height 9
click at [410, 168] on link "View External Url" at bounding box center [403, 166] width 49 height 9
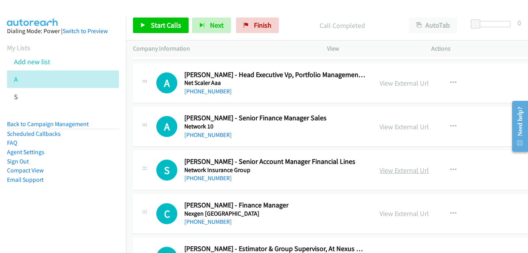
scroll to position [8588, 0]
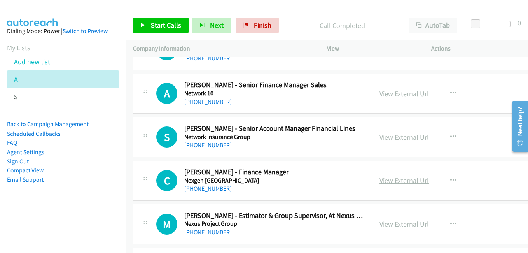
click at [422, 180] on link "View External Url" at bounding box center [403, 180] width 49 height 9
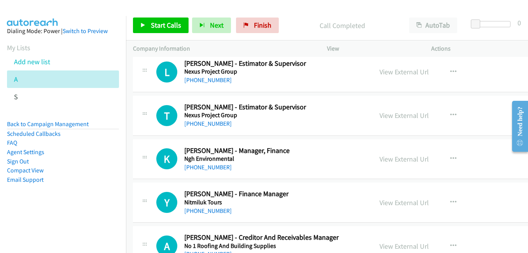
scroll to position [8976, 0]
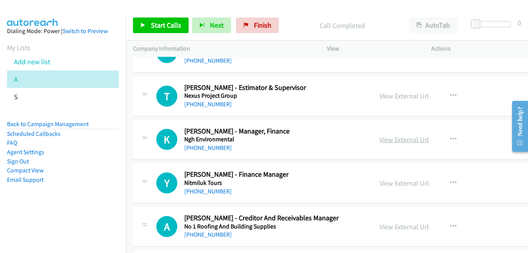
click at [399, 138] on link "View External Url" at bounding box center [403, 139] width 49 height 9
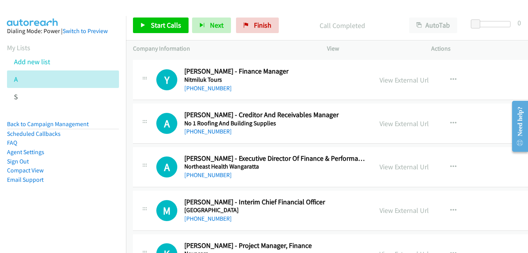
scroll to position [9093, 0]
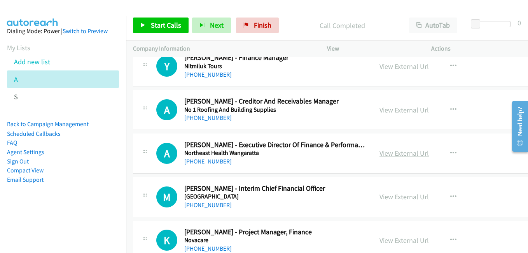
click at [410, 155] on link "View External Url" at bounding box center [403, 152] width 49 height 9
click at [400, 195] on link "View External Url" at bounding box center [403, 196] width 49 height 9
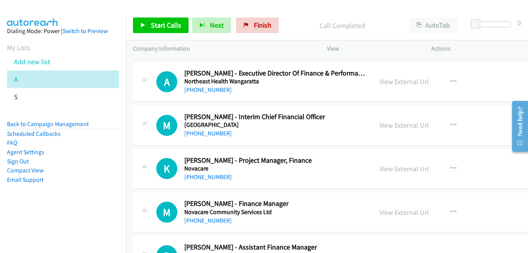
scroll to position [9171, 0]
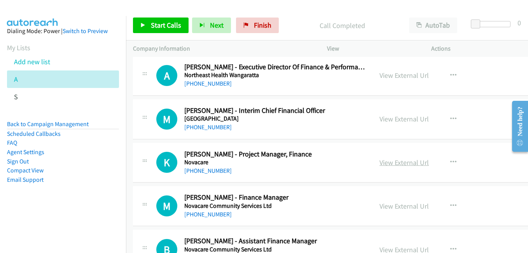
click at [406, 164] on link "View External Url" at bounding box center [403, 162] width 49 height 9
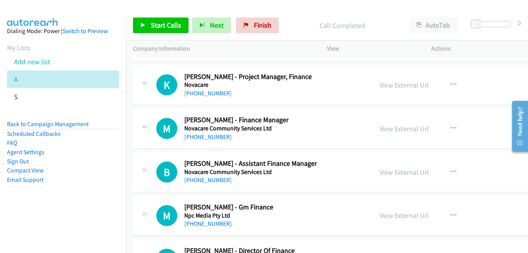
scroll to position [9248, 0]
click at [388, 130] on link "View External Url" at bounding box center [403, 128] width 49 height 9
click at [423, 173] on link "View External Url" at bounding box center [403, 171] width 49 height 9
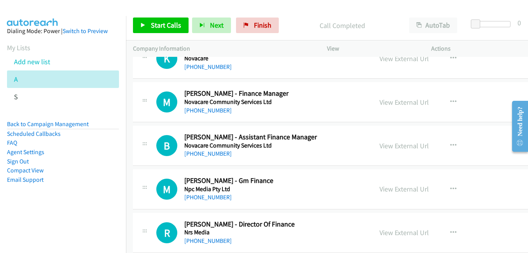
scroll to position [9287, 0]
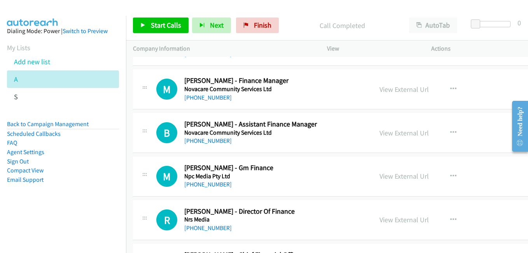
drag, startPoint x: 406, startPoint y: 174, endPoint x: 155, endPoint y: 0, distance: 305.6
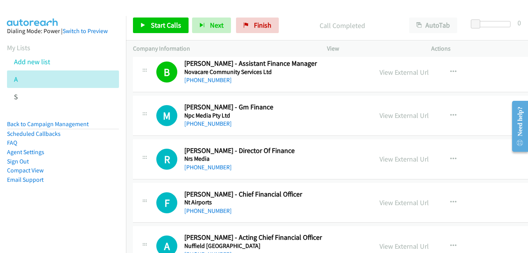
scroll to position [9365, 0]
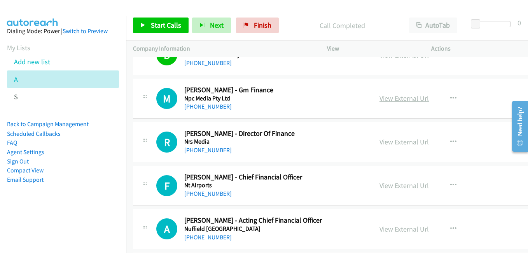
click at [407, 96] on link "View External Url" at bounding box center [403, 98] width 49 height 9
click at [413, 141] on link "View External Url" at bounding box center [403, 141] width 49 height 9
click at [406, 188] on link "View External Url" at bounding box center [403, 185] width 49 height 9
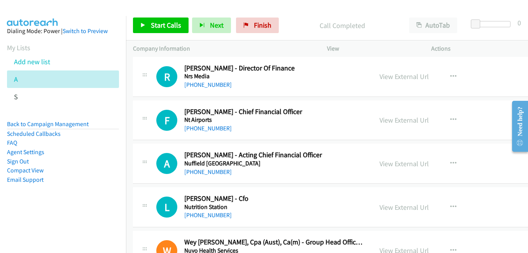
scroll to position [9443, 0]
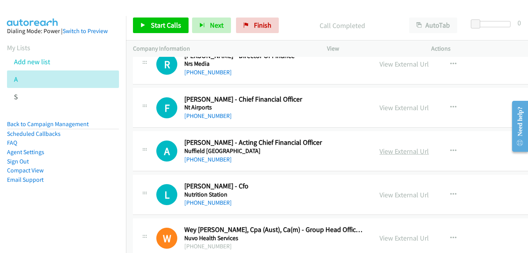
click at [391, 153] on link "View External Url" at bounding box center [403, 150] width 49 height 9
drag, startPoint x: 398, startPoint y: 193, endPoint x: 315, endPoint y: 154, distance: 91.6
click at [398, 193] on link "View External Url" at bounding box center [403, 194] width 49 height 9
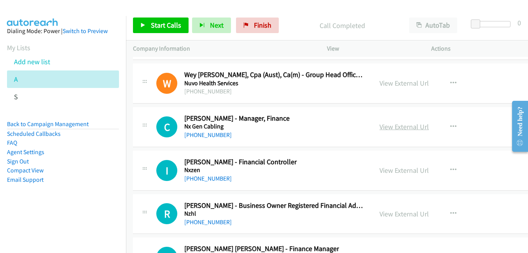
scroll to position [9598, 0]
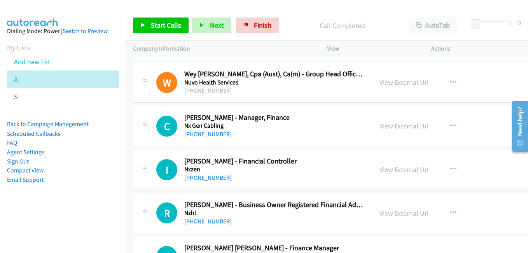
click at [411, 124] on link "View External Url" at bounding box center [403, 125] width 49 height 9
click at [407, 171] on link "View External Url" at bounding box center [403, 169] width 49 height 9
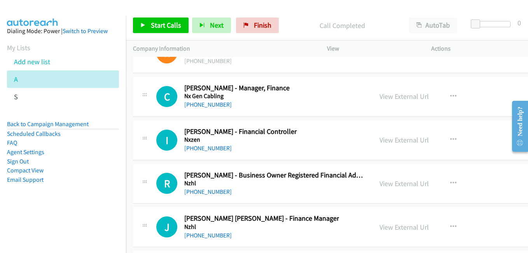
scroll to position [9676, 0]
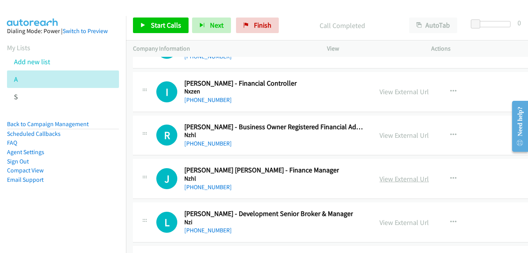
click at [408, 177] on link "View External Url" at bounding box center [403, 178] width 49 height 9
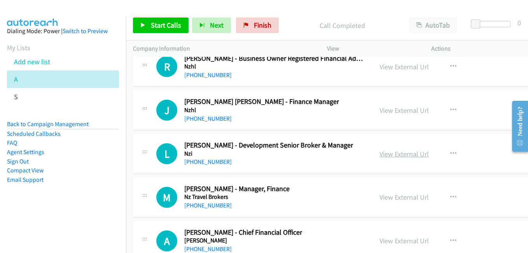
scroll to position [9753, 0]
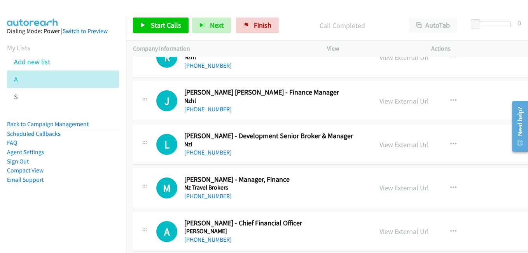
click at [402, 187] on link "View External Url" at bounding box center [403, 187] width 49 height 9
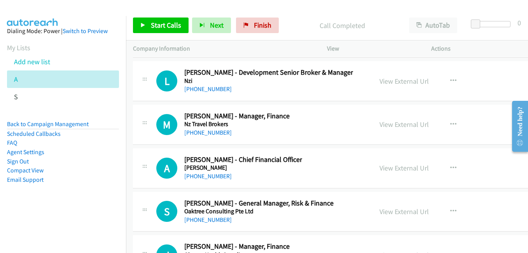
scroll to position [9831, 0]
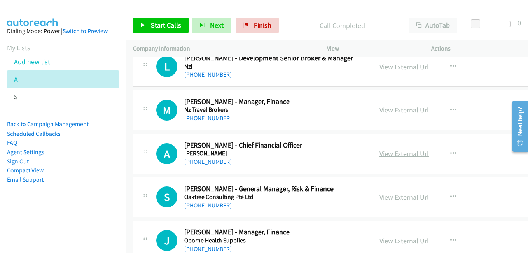
click at [408, 155] on link "View External Url" at bounding box center [403, 153] width 49 height 9
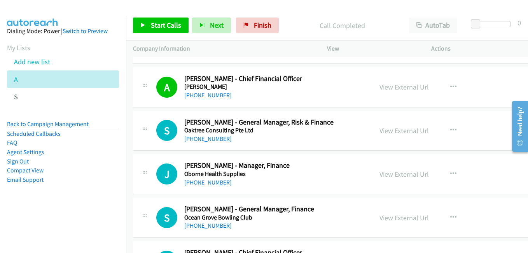
scroll to position [9909, 0]
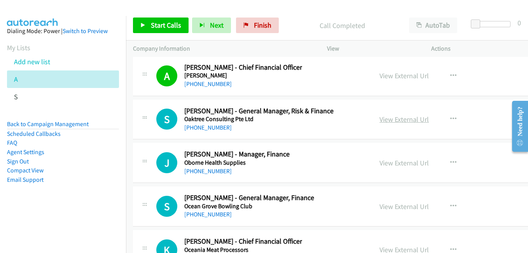
click at [410, 118] on link "View External Url" at bounding box center [403, 119] width 49 height 9
click at [394, 162] on link "View External Url" at bounding box center [403, 162] width 49 height 9
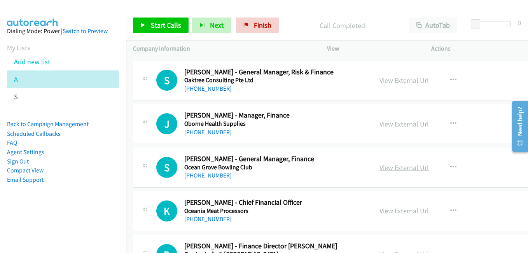
click at [407, 165] on link "View External Url" at bounding box center [403, 167] width 49 height 9
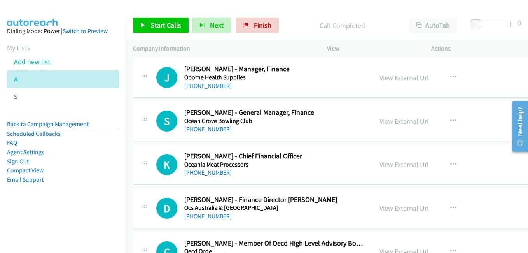
scroll to position [10025, 0]
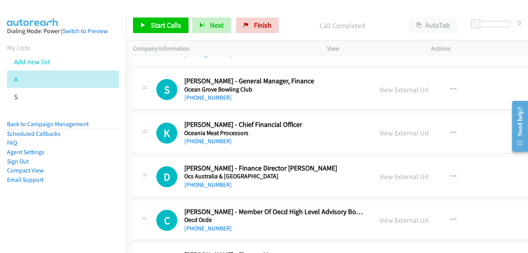
drag, startPoint x: 392, startPoint y: 132, endPoint x: 373, endPoint y: 127, distance: 20.2
click at [392, 132] on link "View External Url" at bounding box center [403, 132] width 49 height 9
click at [401, 171] on div "View External Url" at bounding box center [403, 176] width 49 height 10
click at [401, 177] on link "View External Url" at bounding box center [403, 176] width 49 height 9
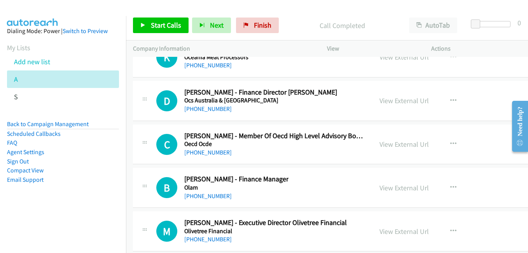
scroll to position [10103, 0]
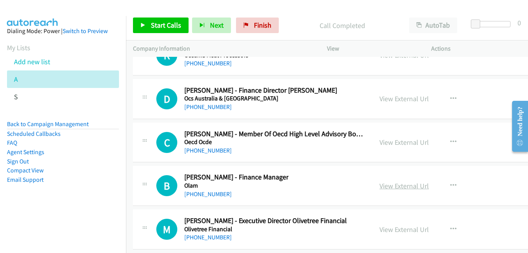
click at [405, 187] on link "View External Url" at bounding box center [403, 185] width 49 height 9
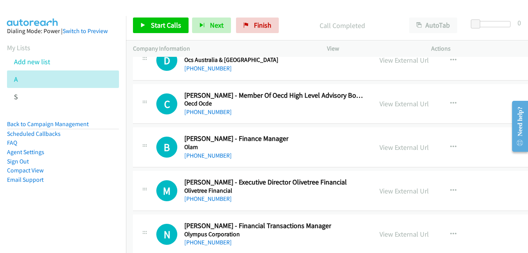
scroll to position [10181, 0]
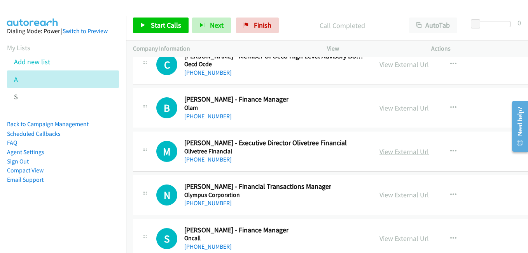
click at [403, 149] on link "View External Url" at bounding box center [403, 151] width 49 height 9
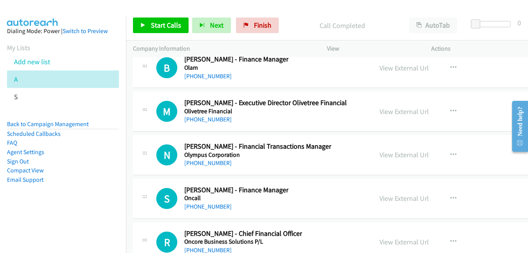
scroll to position [10259, 0]
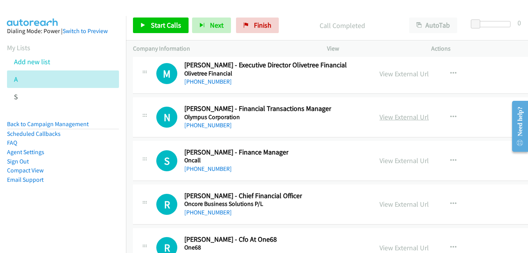
click at [413, 115] on link "View External Url" at bounding box center [403, 116] width 49 height 9
click at [408, 203] on link "View External Url" at bounding box center [403, 203] width 49 height 9
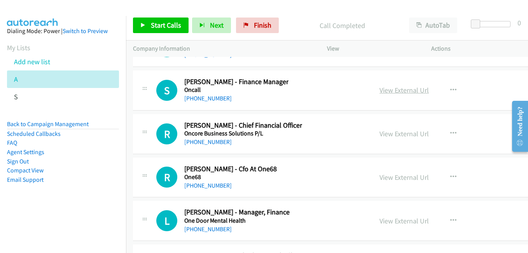
scroll to position [10336, 0]
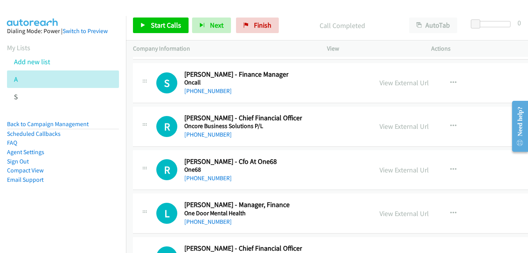
drag, startPoint x: 390, startPoint y: 167, endPoint x: 131, endPoint y: 3, distance: 306.4
click at [414, 170] on link "View External Url" at bounding box center [403, 169] width 49 height 9
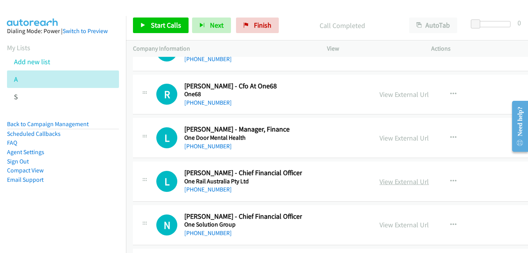
scroll to position [10414, 0]
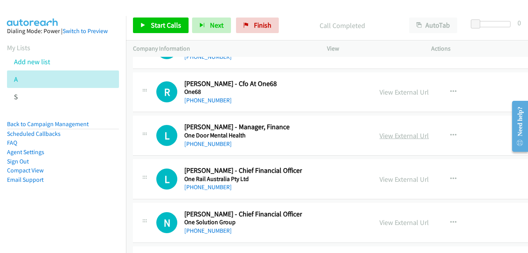
click at [392, 138] on link "View External Url" at bounding box center [403, 135] width 49 height 9
click at [403, 176] on link "View External Url" at bounding box center [403, 178] width 49 height 9
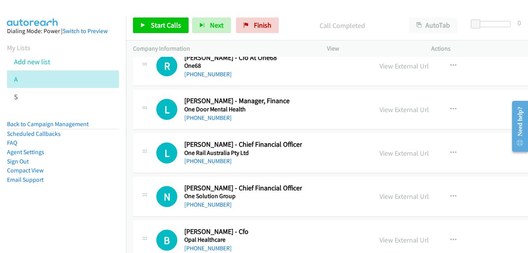
scroll to position [10492, 0]
